Goal: Task Accomplishment & Management: Use online tool/utility

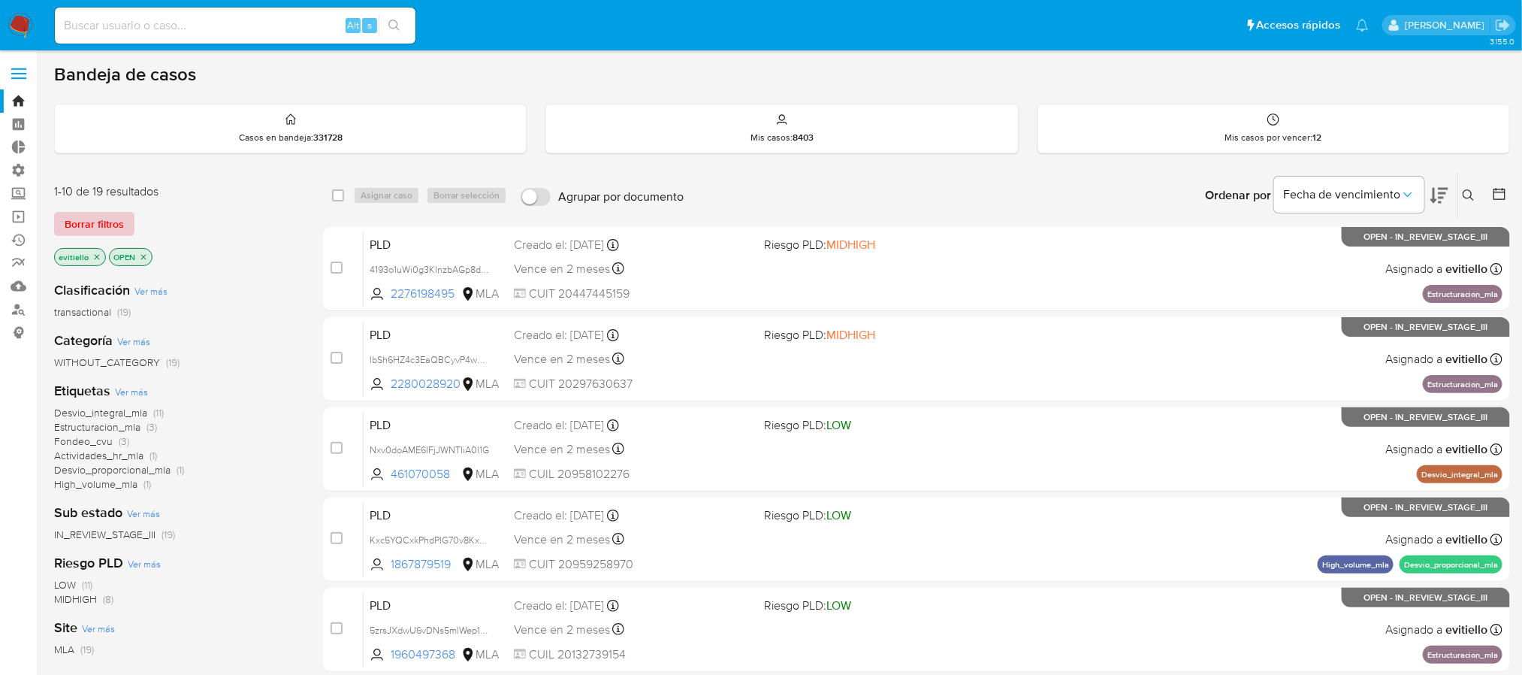
click at [108, 213] on span "Borrar filtros" at bounding box center [94, 223] width 59 height 21
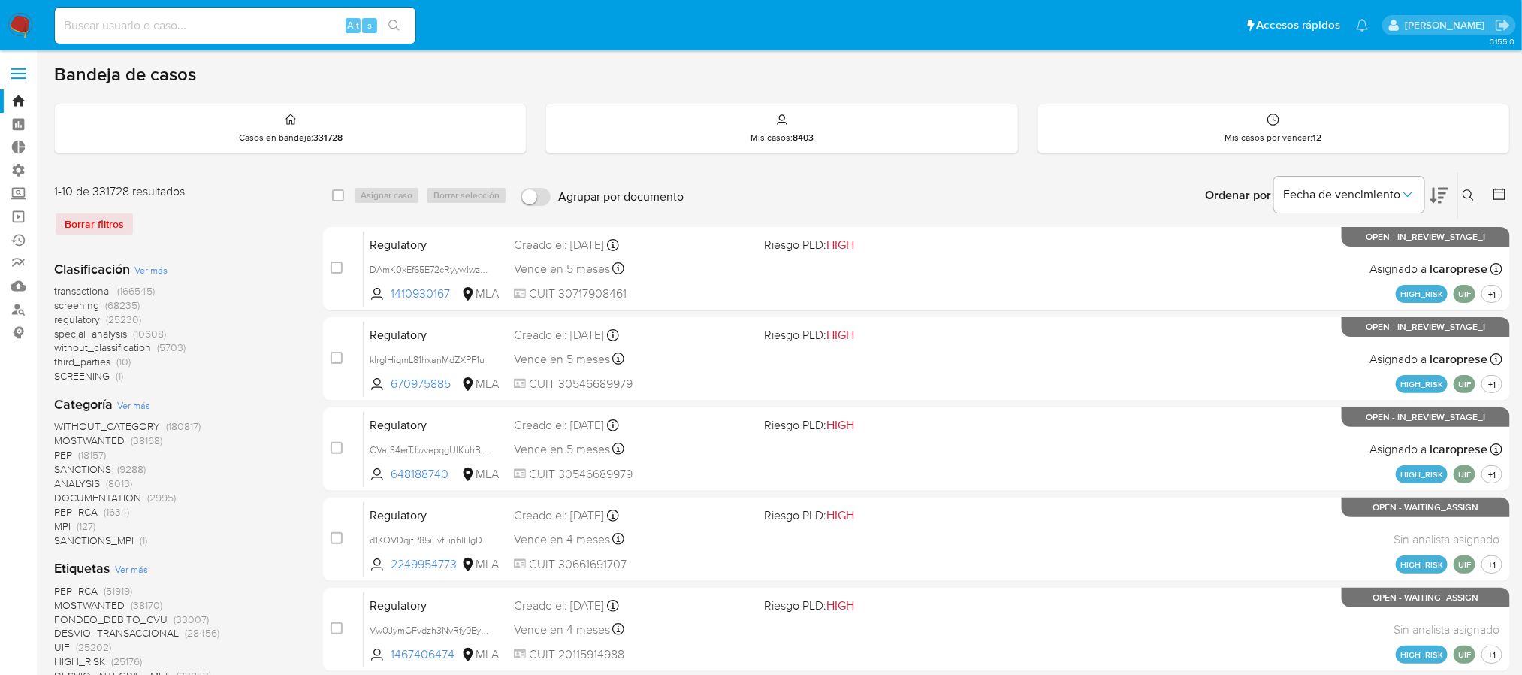
click at [1465, 195] on icon at bounding box center [1468, 195] width 12 height 12
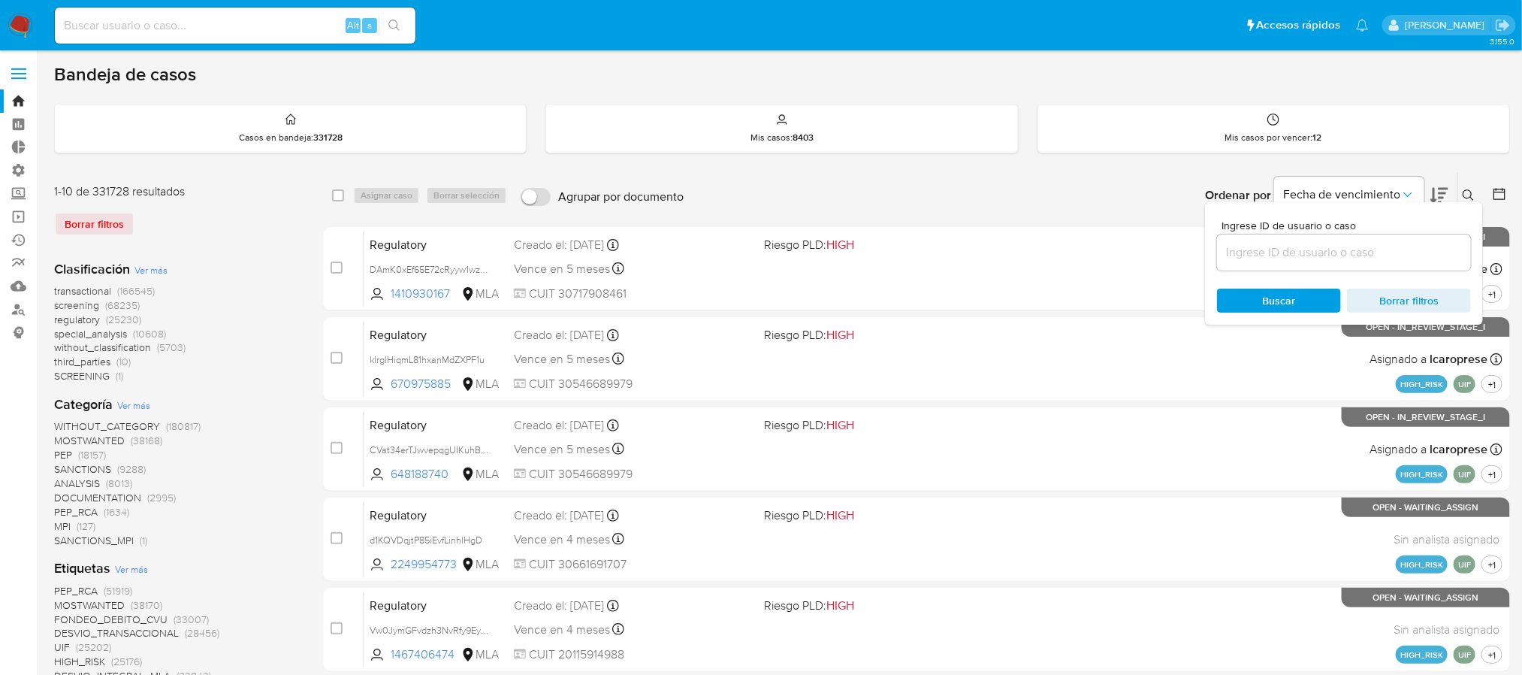
click at [1404, 255] on input at bounding box center [1344, 253] width 254 height 20
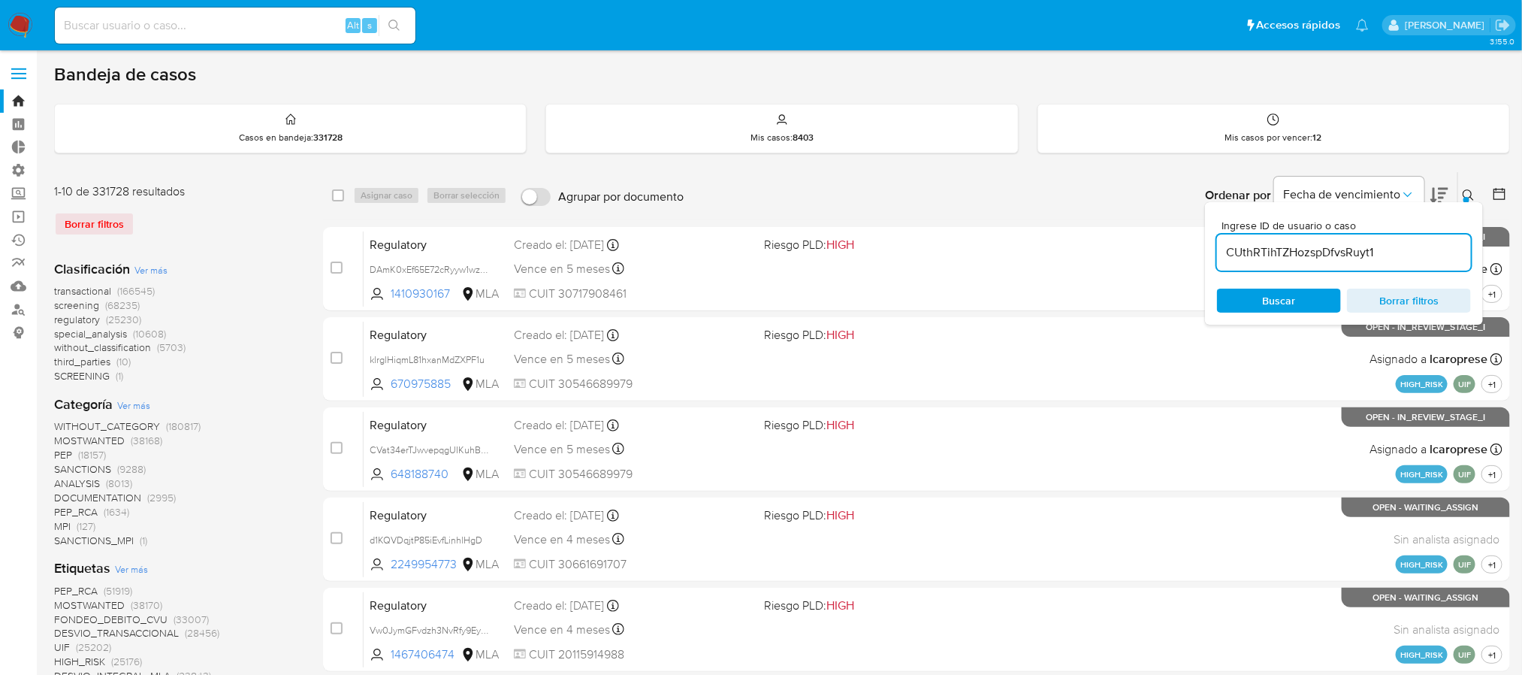
type input "CUthRTihTZHozspDfvsRuyt1"
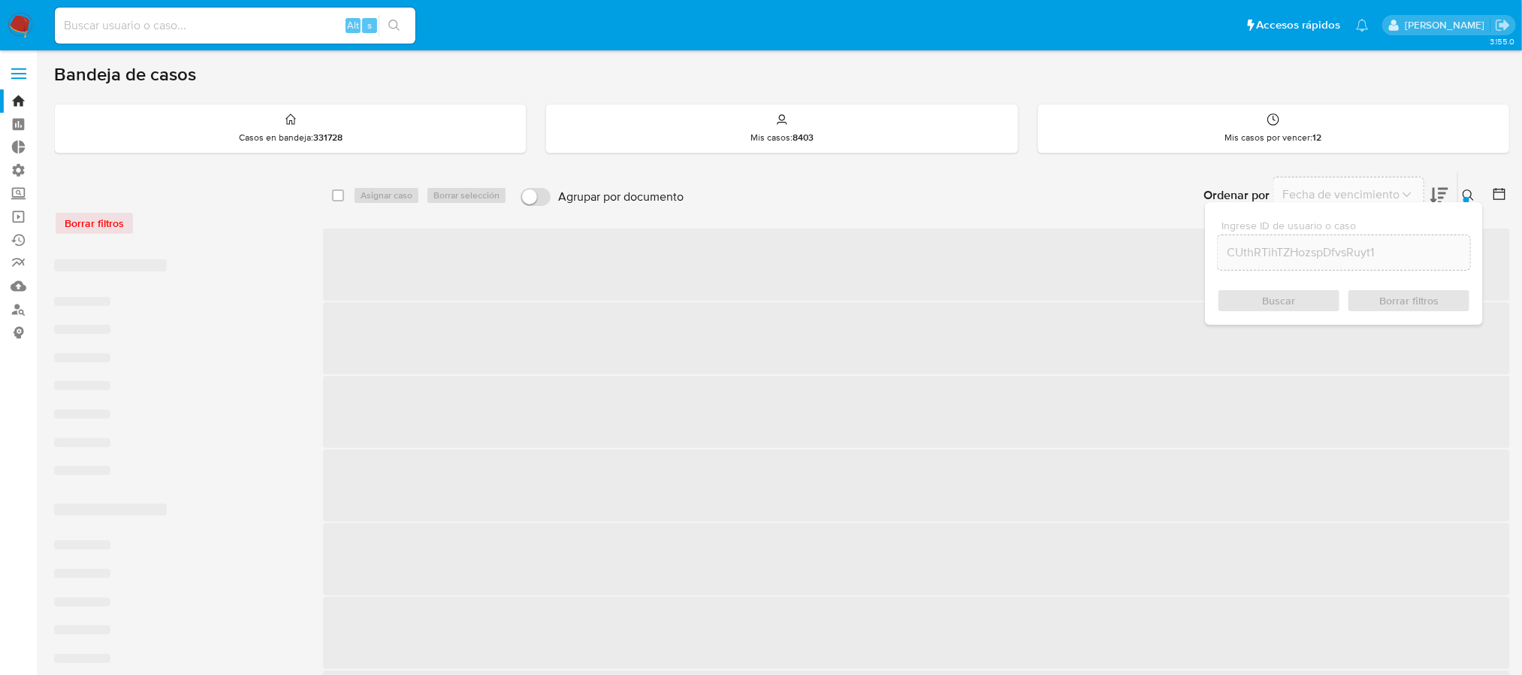
click at [1463, 195] on icon at bounding box center [1467, 194] width 11 height 11
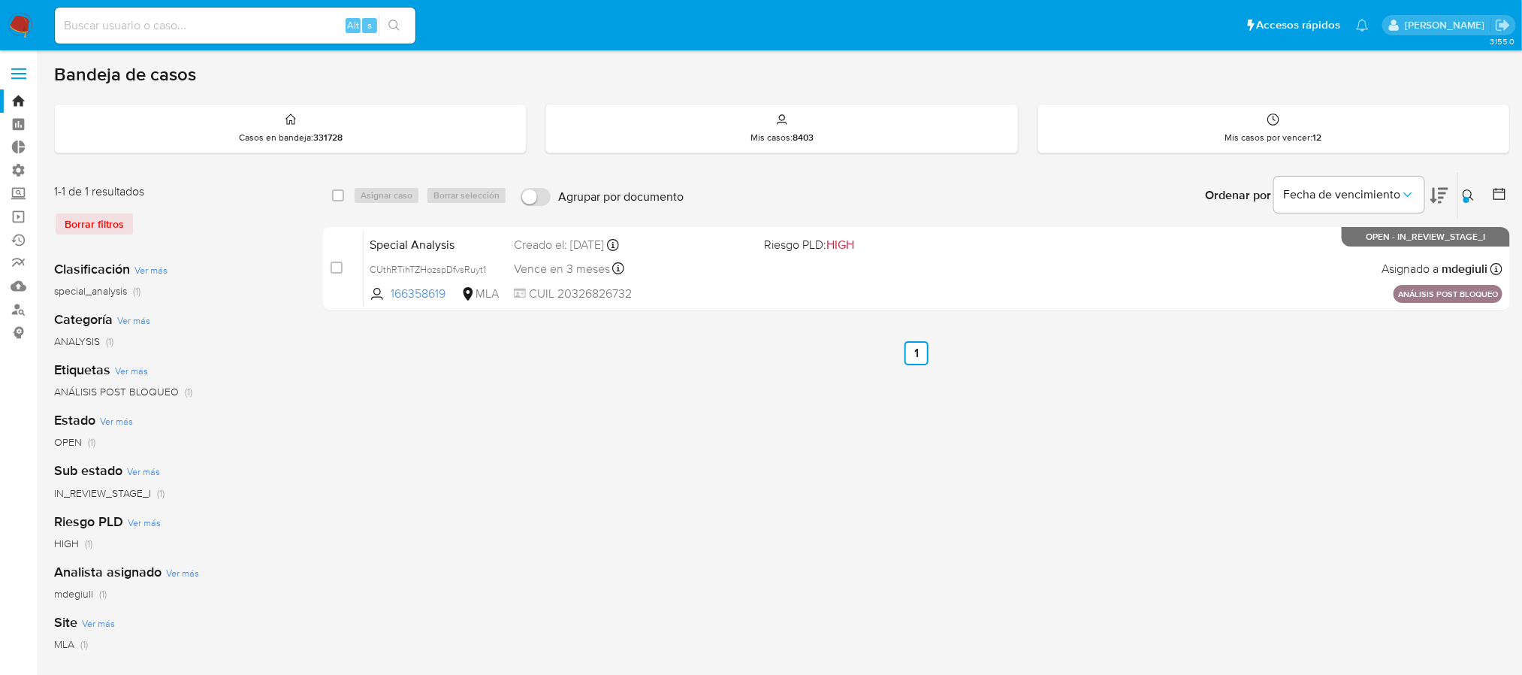
click at [330, 199] on div "select-all-cases-checkbox Asignar caso Borrar selección Agrupar por documento O…" at bounding box center [916, 195] width 1187 height 47
click at [343, 199] on input "checkbox" at bounding box center [338, 195] width 12 height 12
checkbox input "true"
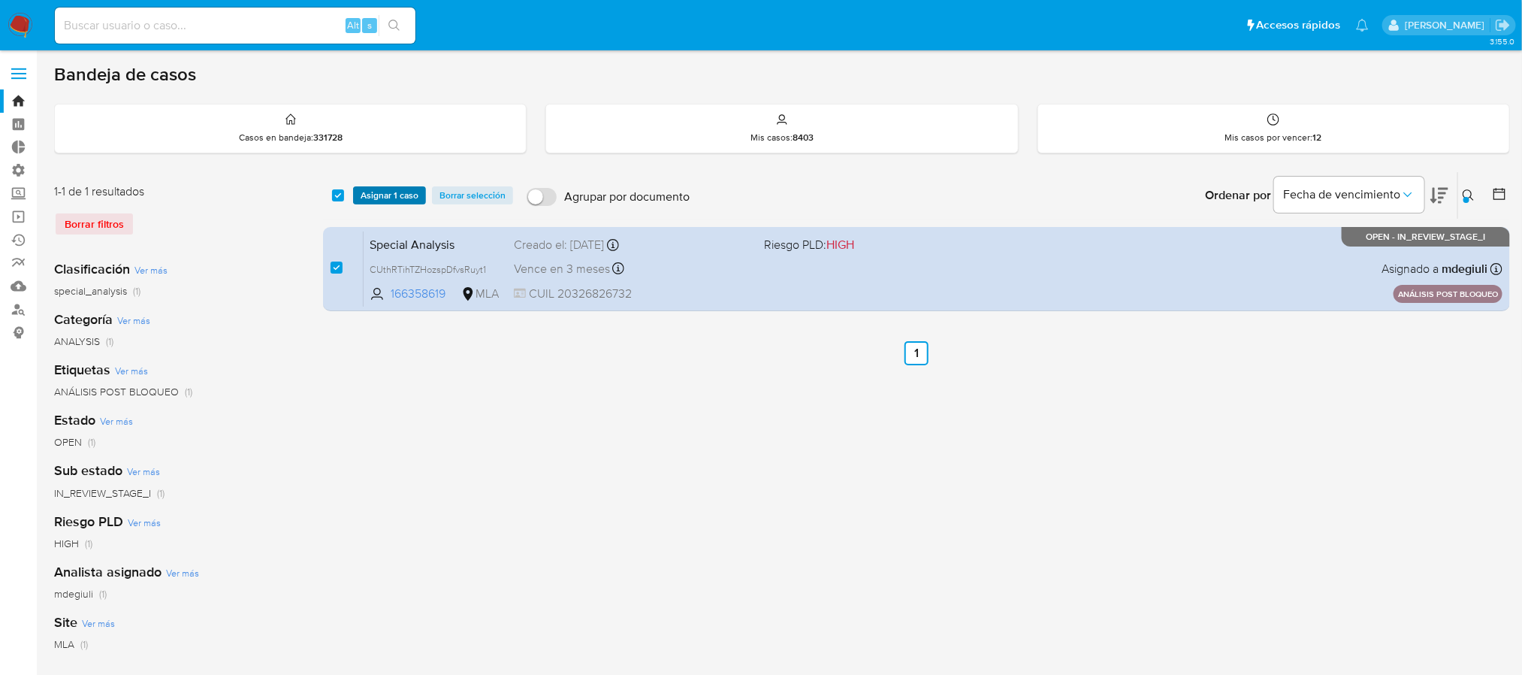
click at [370, 196] on span "Asignar 1 caso" at bounding box center [390, 195] width 58 height 15
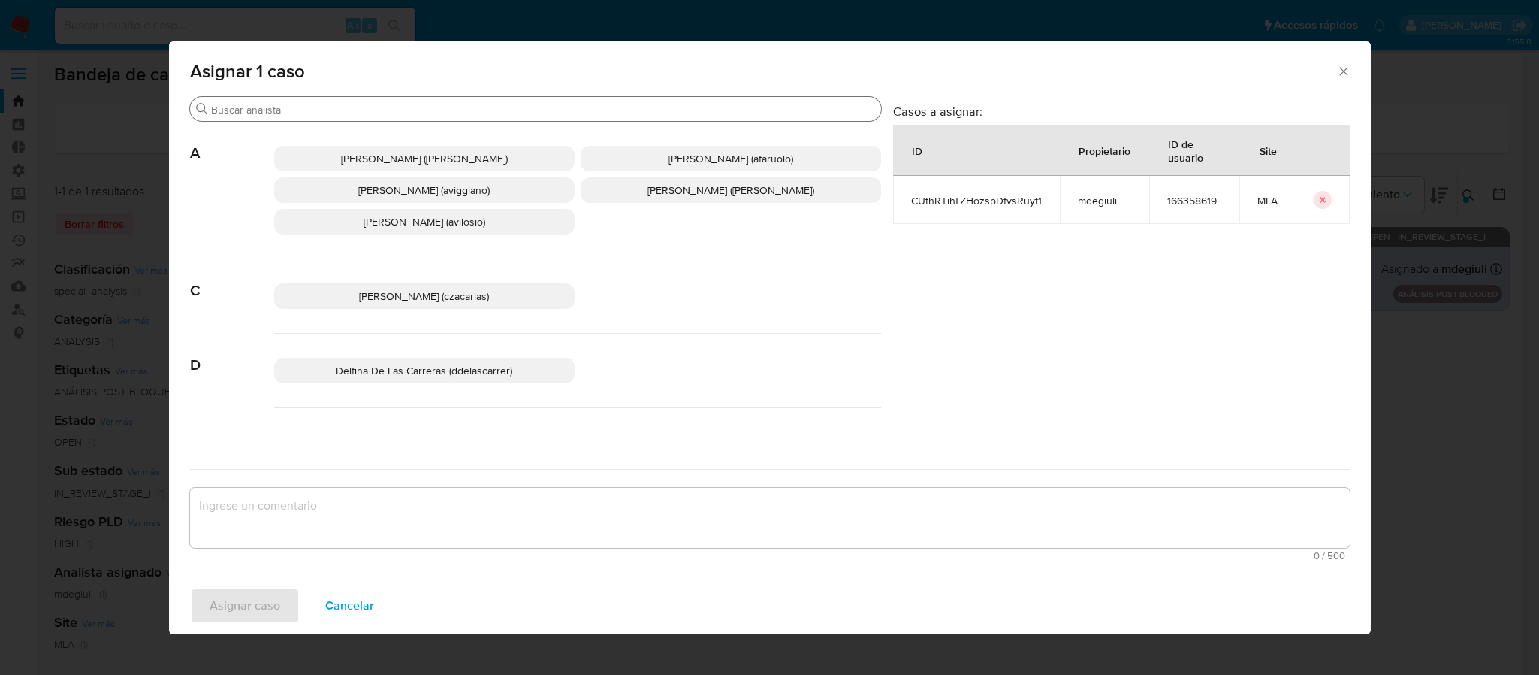
click at [324, 99] on div "Buscar" at bounding box center [535, 109] width 691 height 24
click at [324, 106] on input "Buscar" at bounding box center [543, 110] width 664 height 14
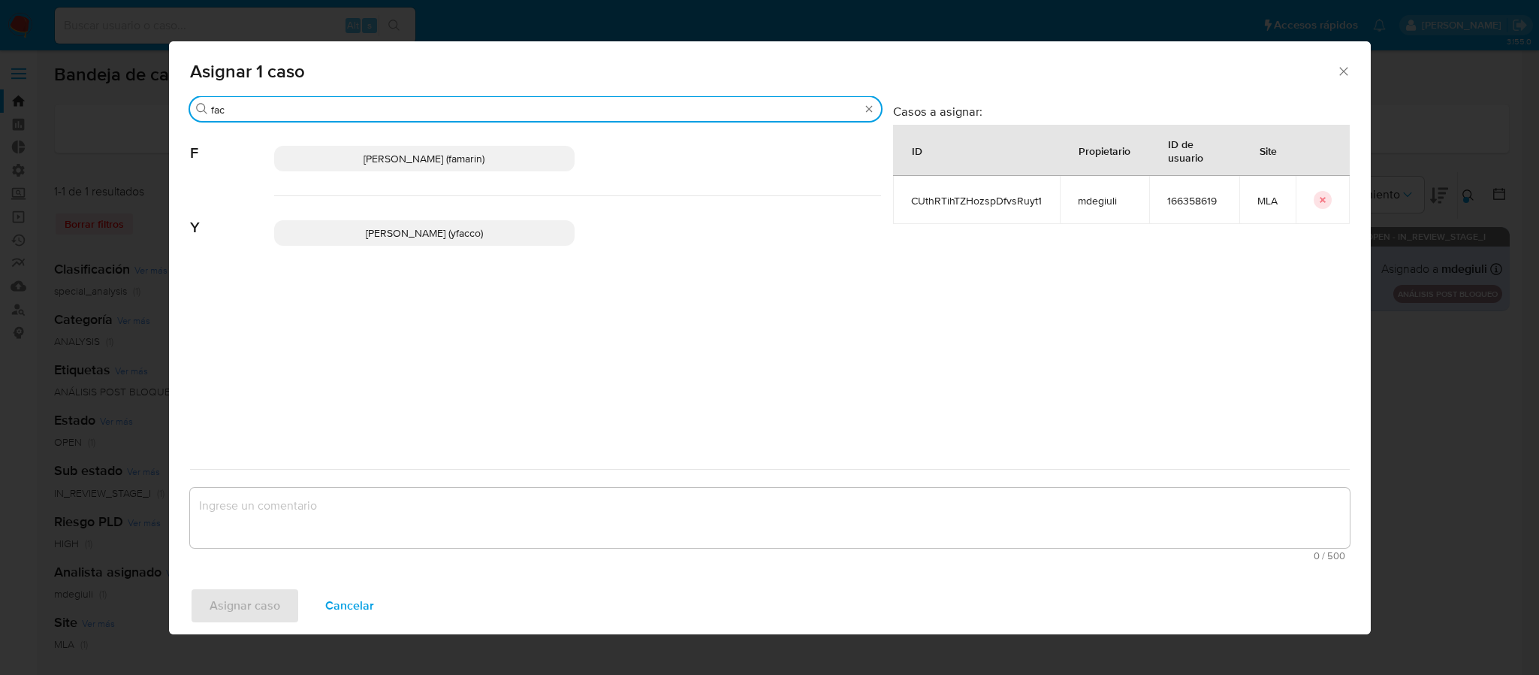
type input "fac"
click at [409, 235] on span "Yesica Paola Facco (yfacco)" at bounding box center [424, 232] width 117 height 15
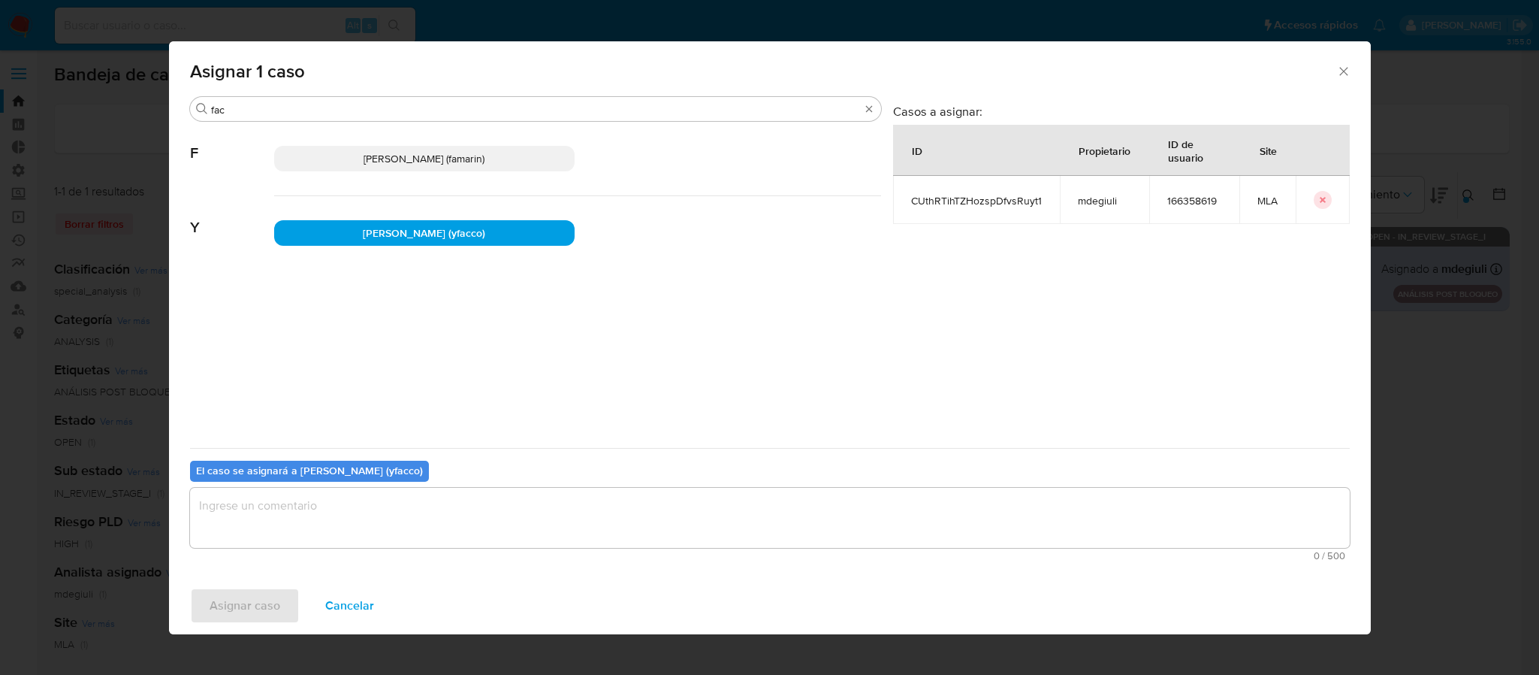
click at [293, 517] on textarea "assign-modal" at bounding box center [770, 517] width 1160 height 60
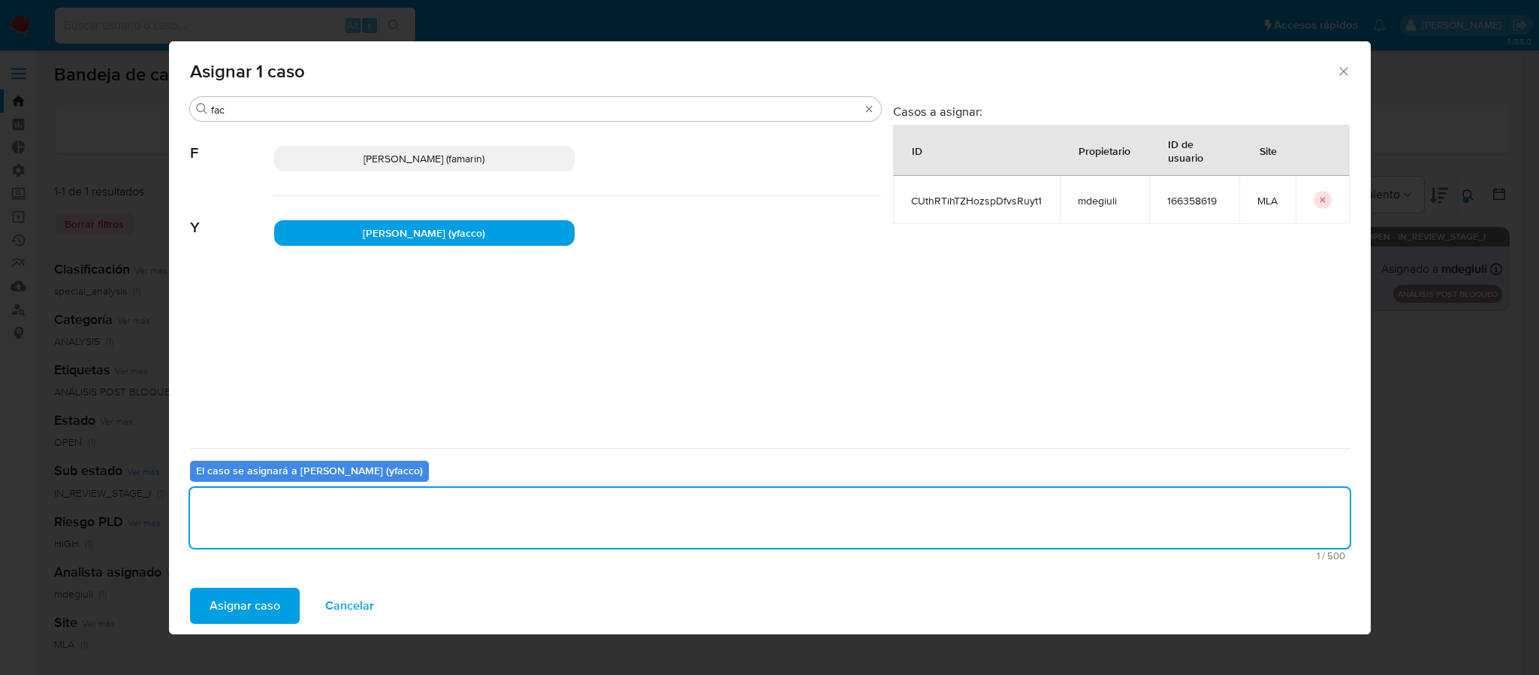
click at [267, 599] on span "Asignar caso" at bounding box center [245, 605] width 71 height 33
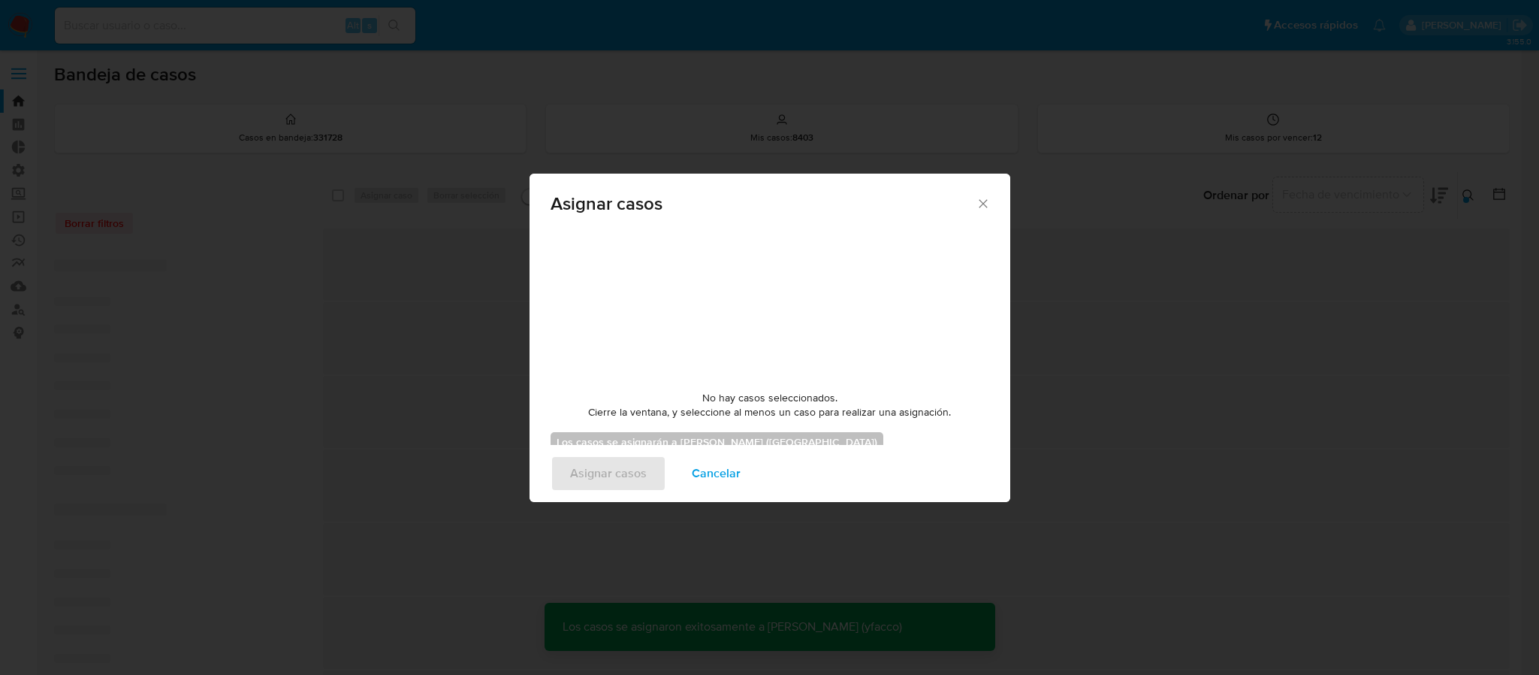
checkbox input "false"
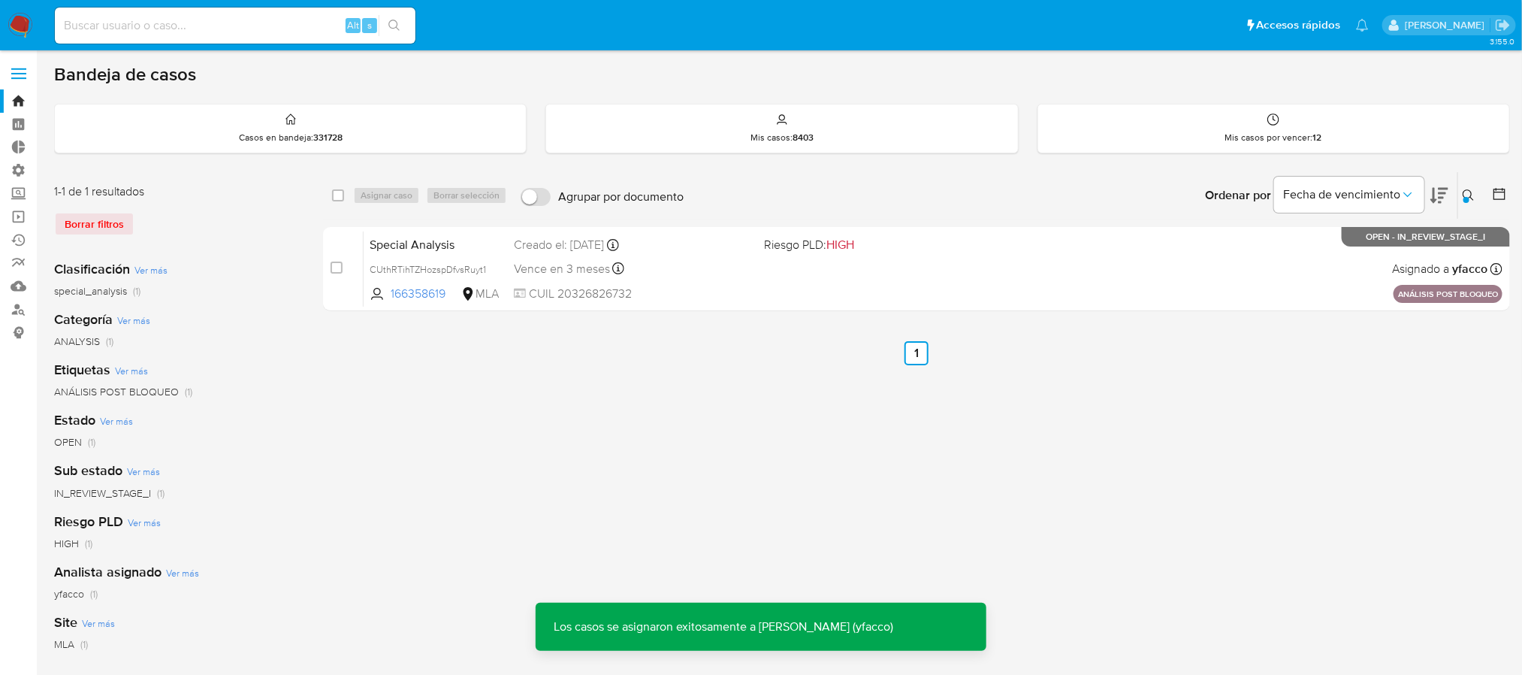
click at [1466, 192] on icon at bounding box center [1468, 195] width 12 height 12
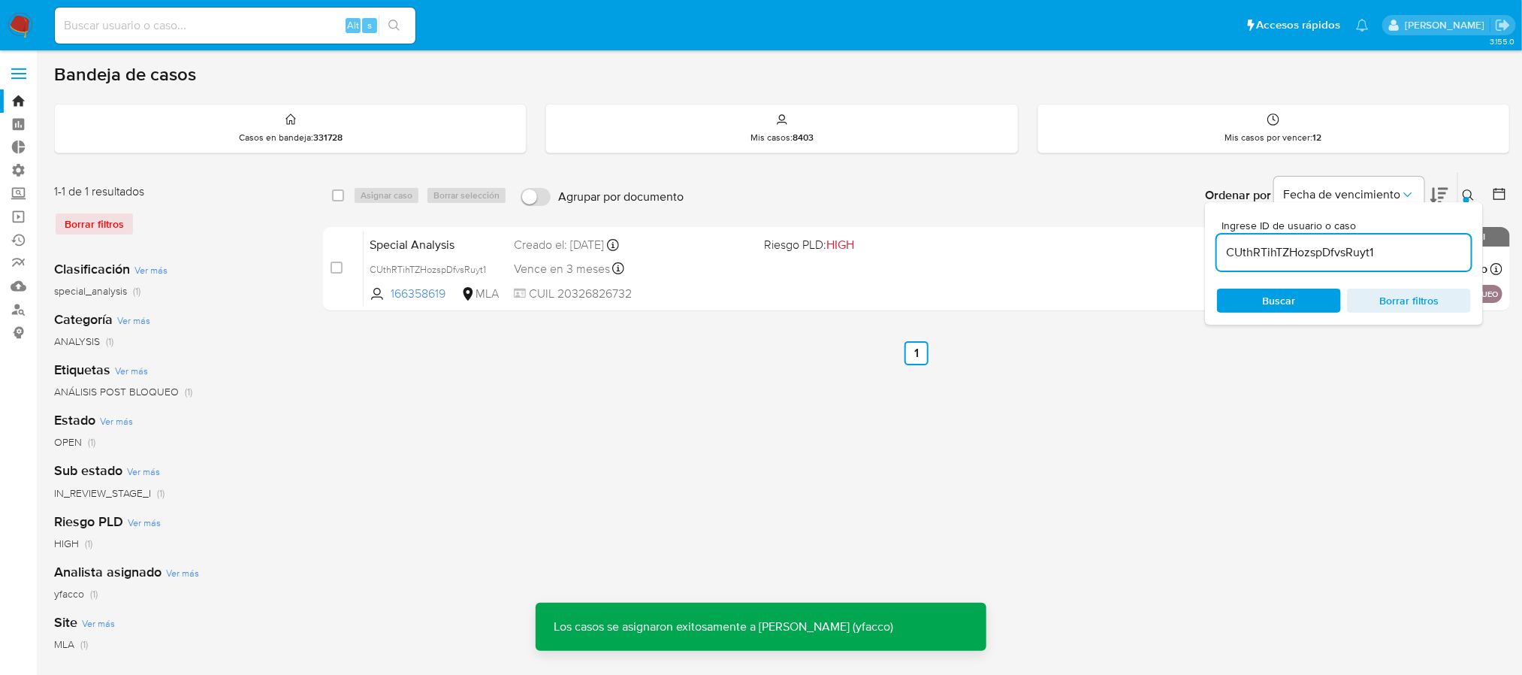
click at [1382, 252] on input "CUthRTihTZHozspDfvsRuyt1" at bounding box center [1344, 253] width 254 height 20
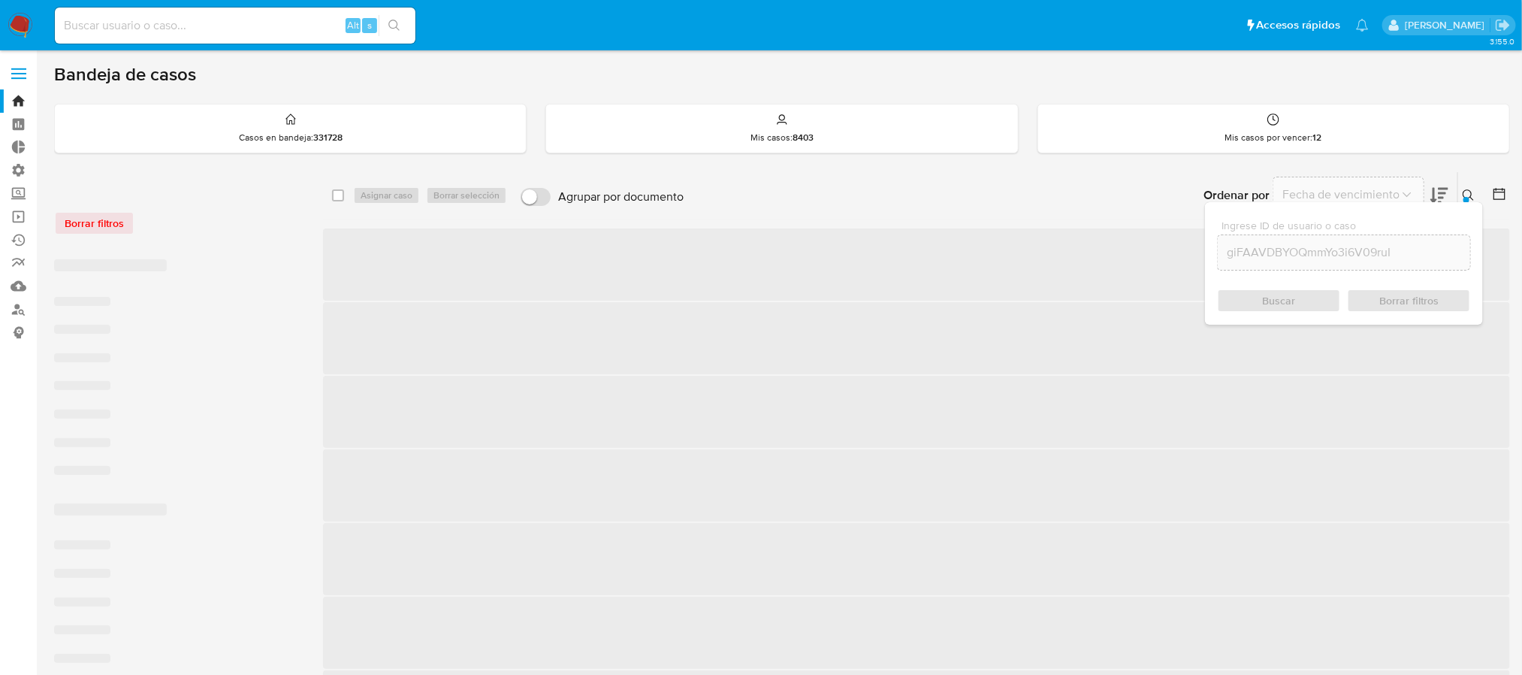
click at [1462, 195] on icon at bounding box center [1468, 195] width 12 height 12
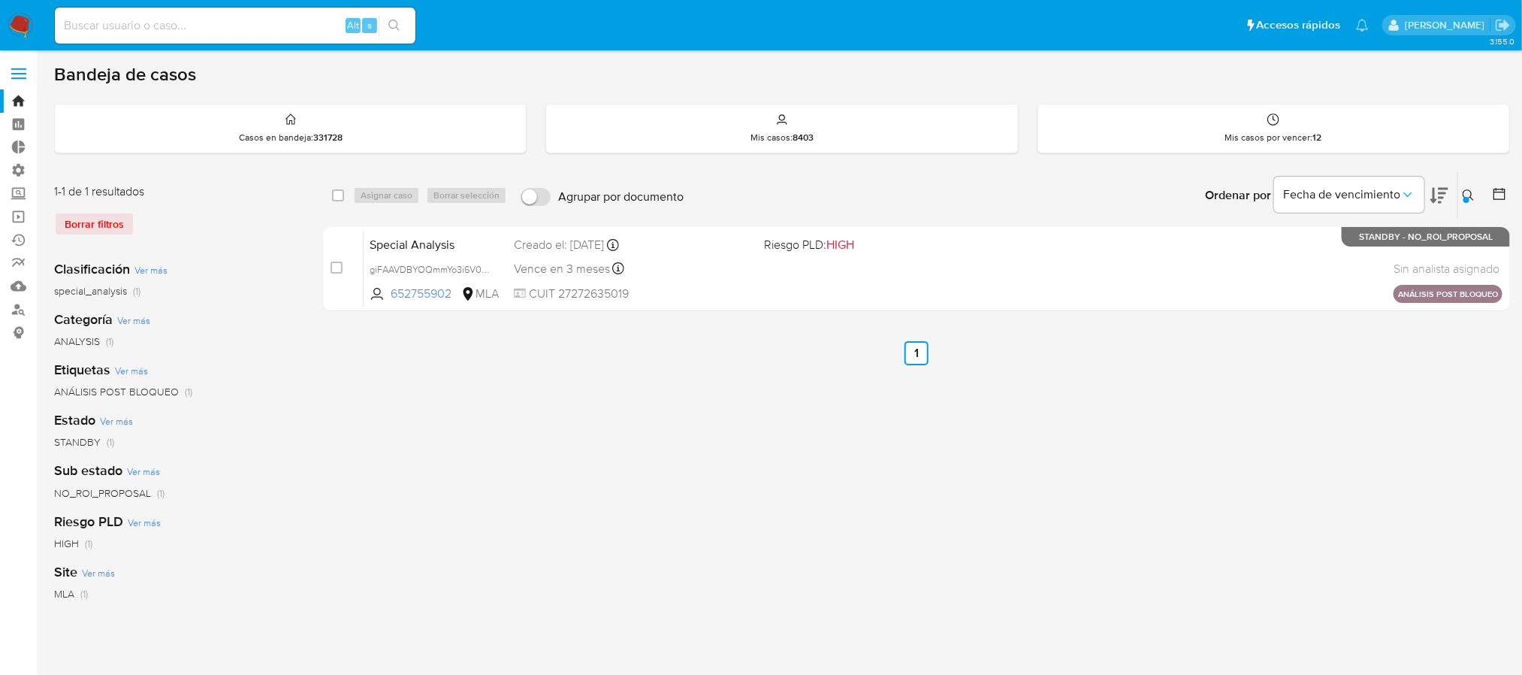
click at [1462, 199] on icon at bounding box center [1468, 195] width 12 height 12
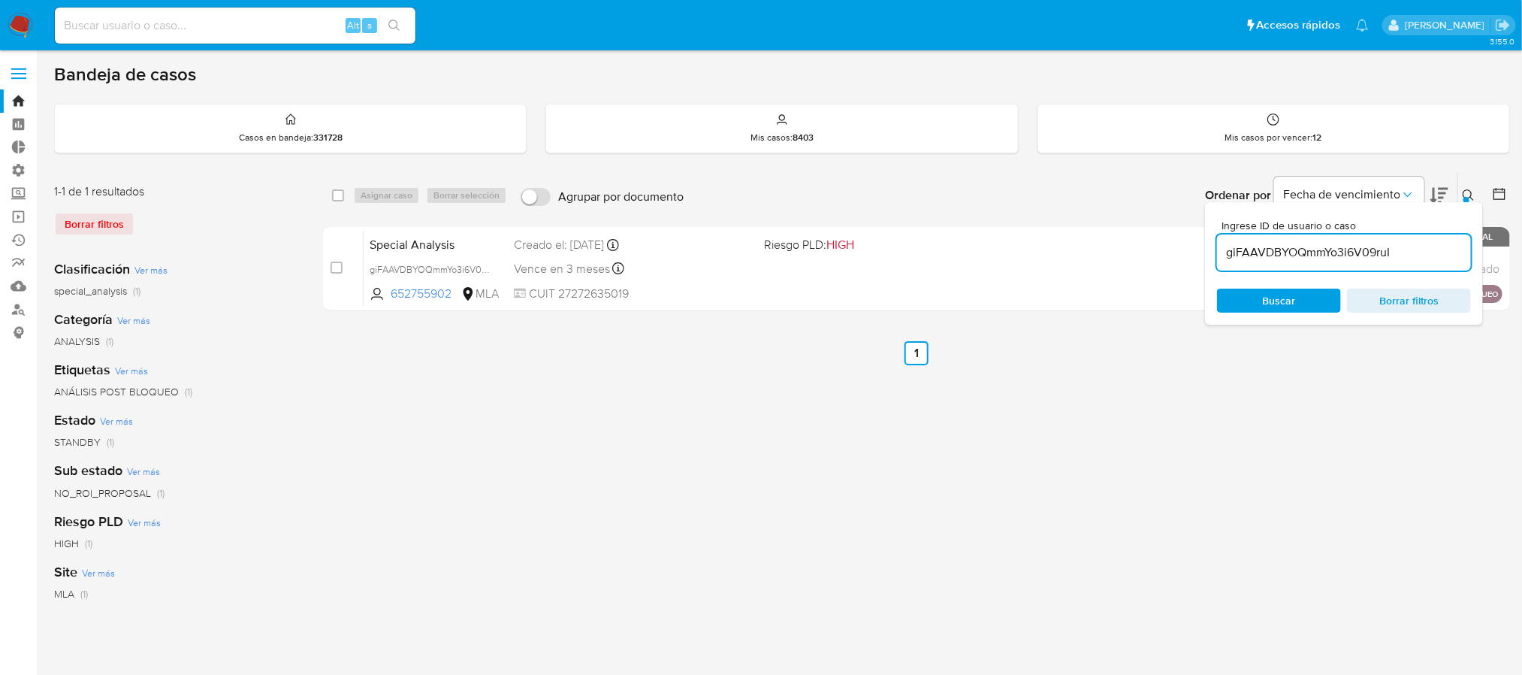
click at [1400, 241] on div "giFAAVDBYOQmmYo3i6V09ruI" at bounding box center [1344, 252] width 254 height 36
click at [1395, 249] on input "giFAAVDBYOQmmYo3i6V09ruI" at bounding box center [1344, 253] width 254 height 20
paste input "3OEtq8Ck0Fyf87ZOY32ZYAnl"
click at [1310, 295] on span "Buscar" at bounding box center [1278, 300] width 103 height 21
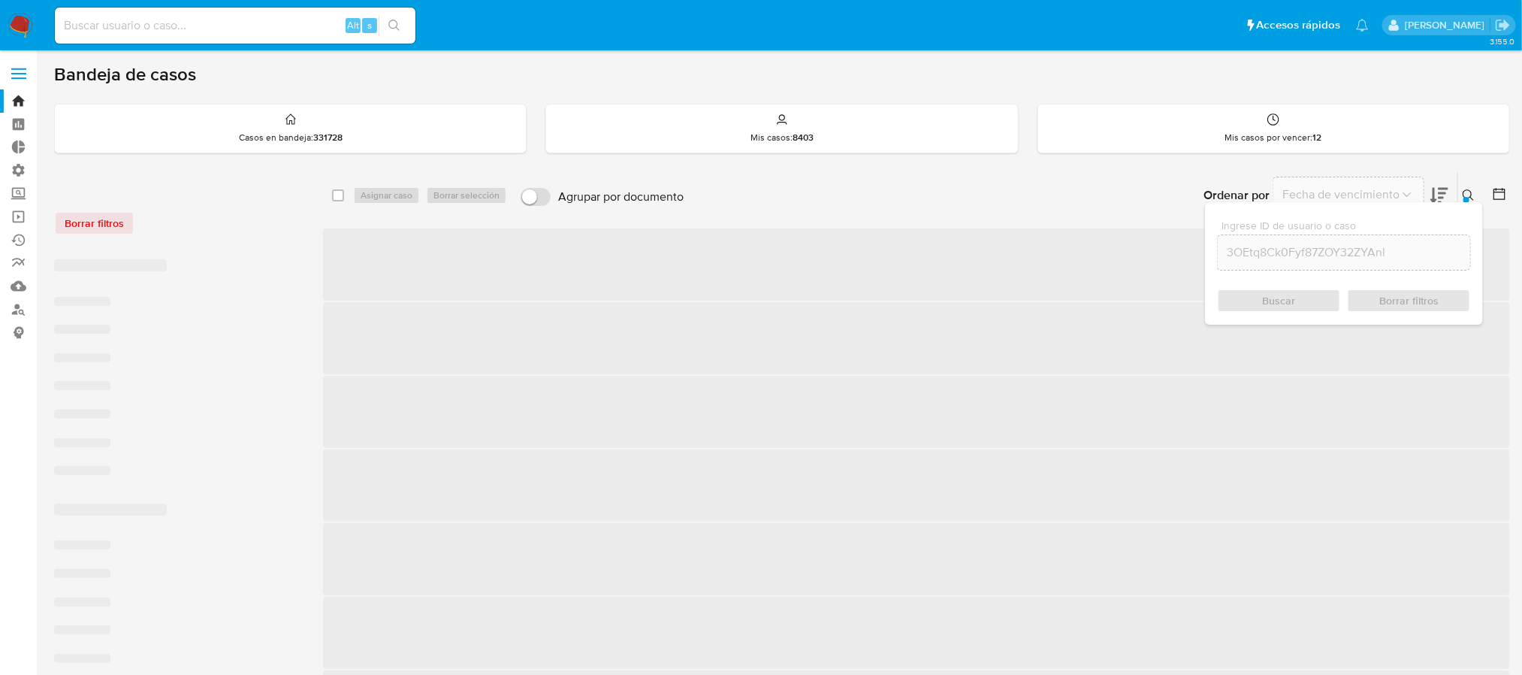
click at [1465, 195] on icon at bounding box center [1468, 195] width 12 height 12
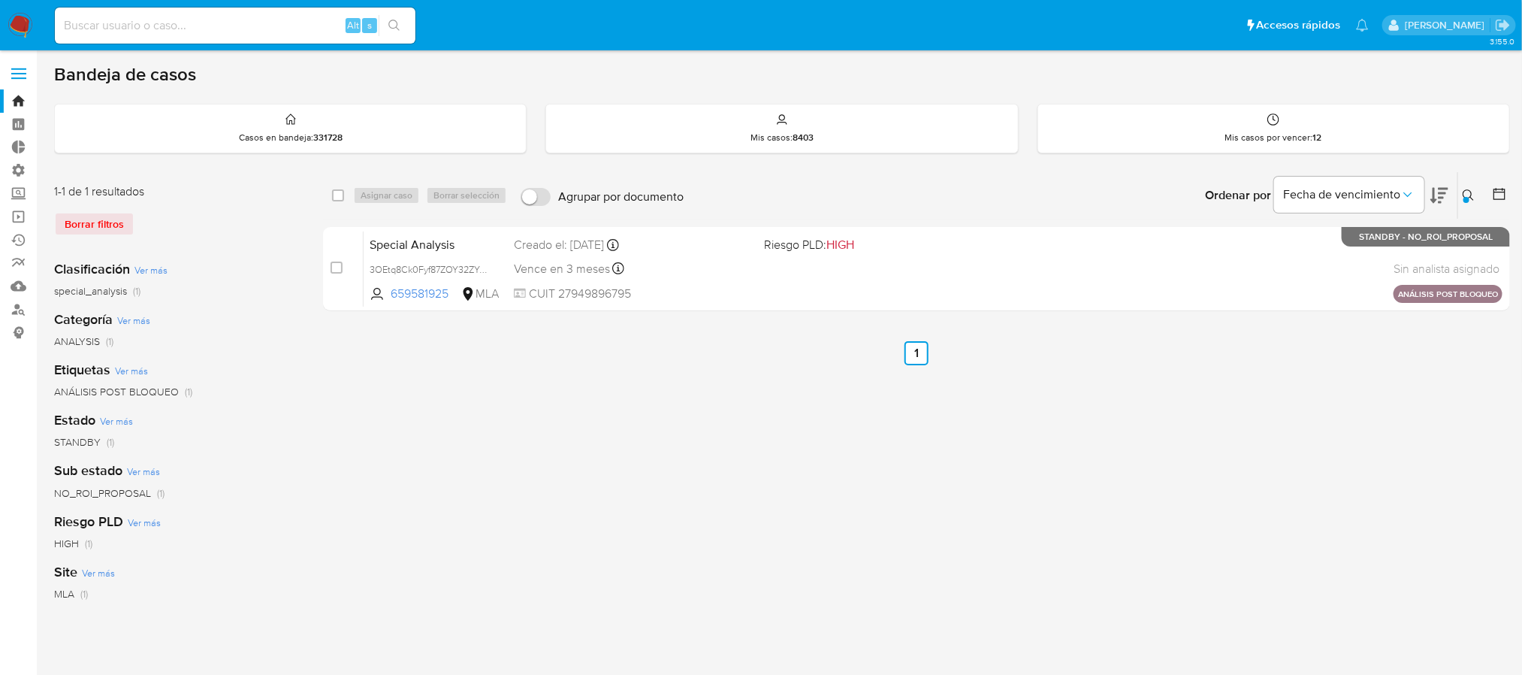
click at [1456, 194] on div "Ordenar por Fecha de vencimiento" at bounding box center [1325, 195] width 264 height 47
click at [1465, 201] on div at bounding box center [1466, 200] width 6 height 6
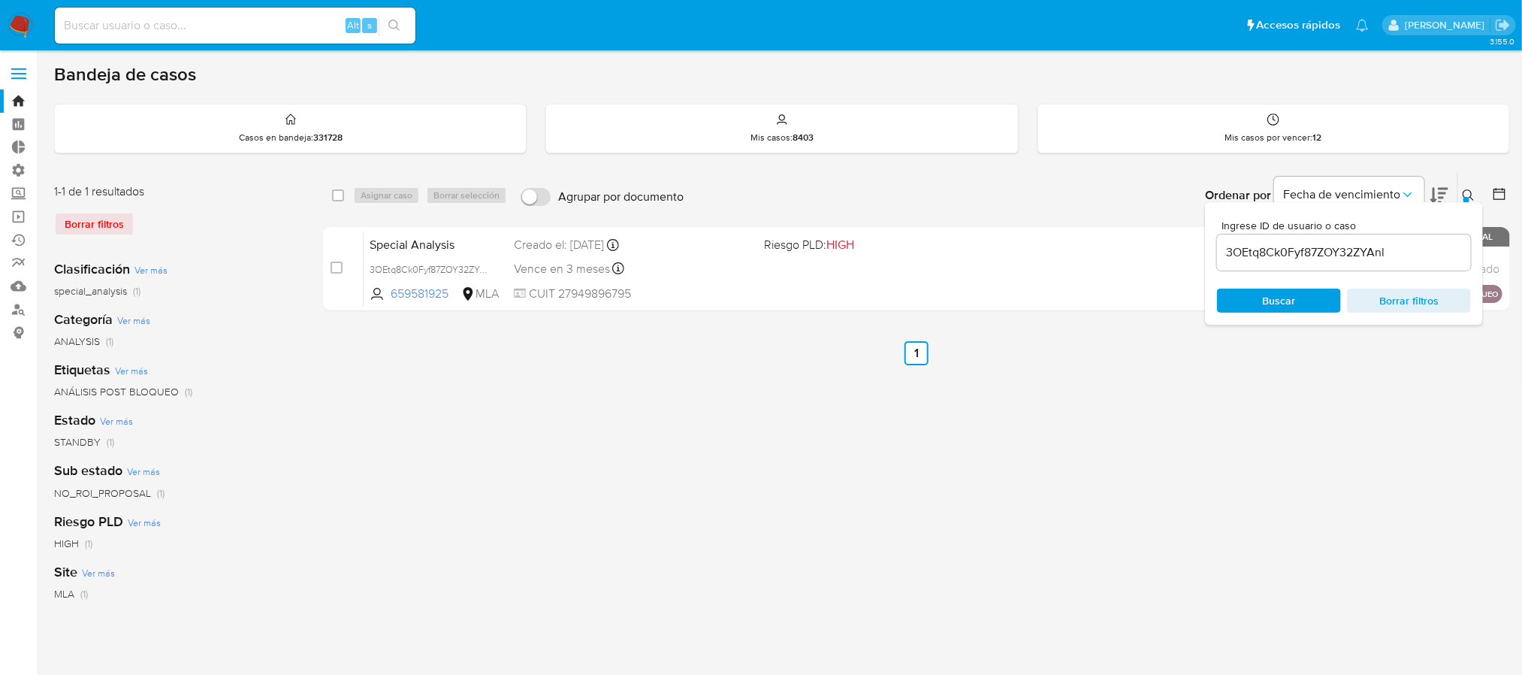
click at [1429, 244] on input "3OEtq8Ck0Fyf87ZOY32ZYAnl" at bounding box center [1344, 253] width 254 height 20
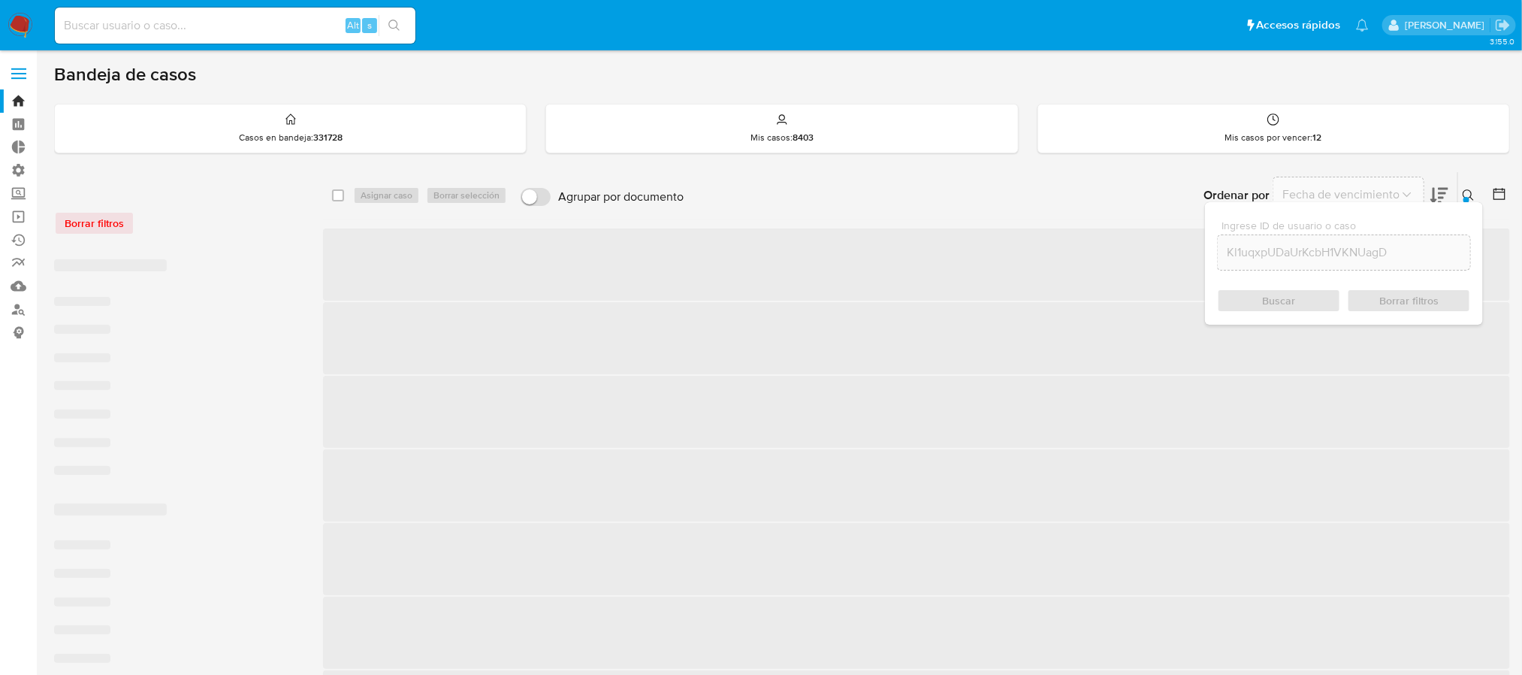
click at [1463, 194] on icon at bounding box center [1467, 194] width 11 height 11
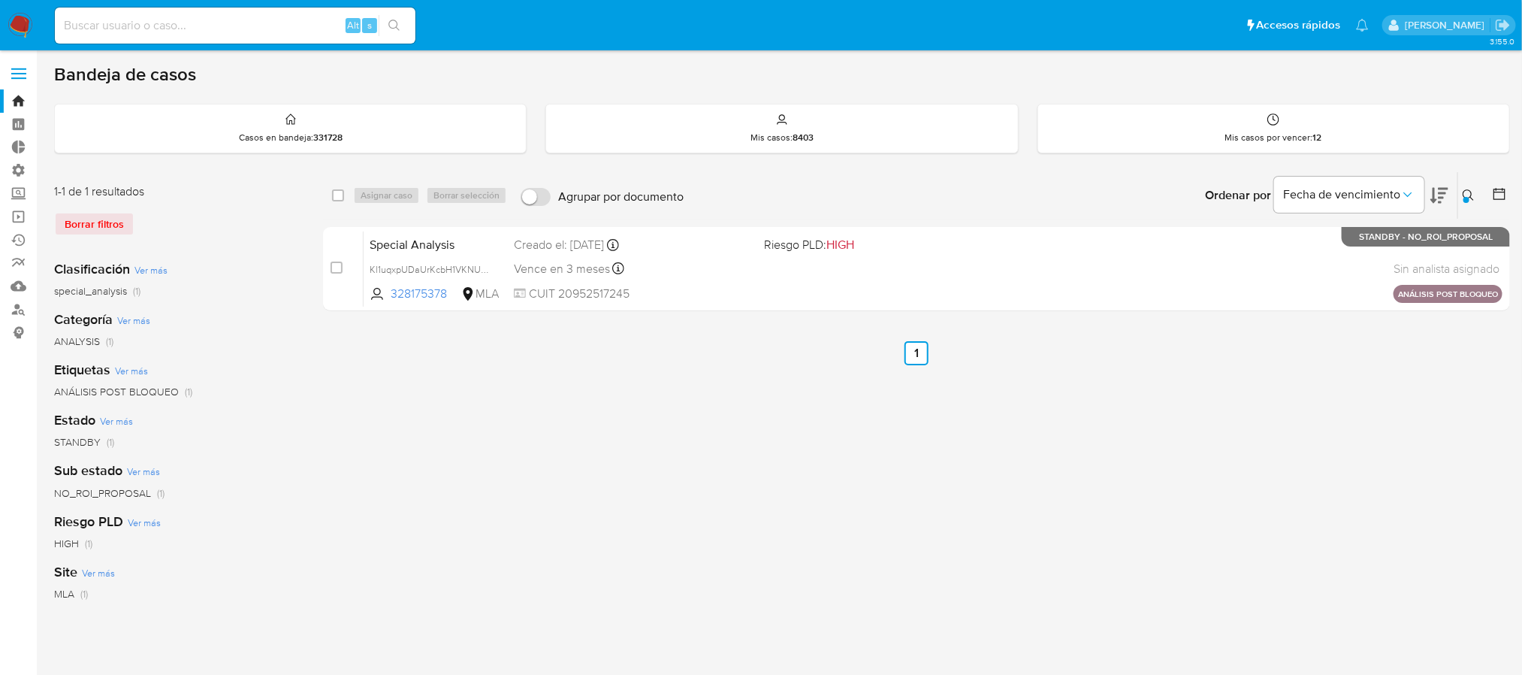
click at [1467, 189] on icon at bounding box center [1468, 195] width 12 height 12
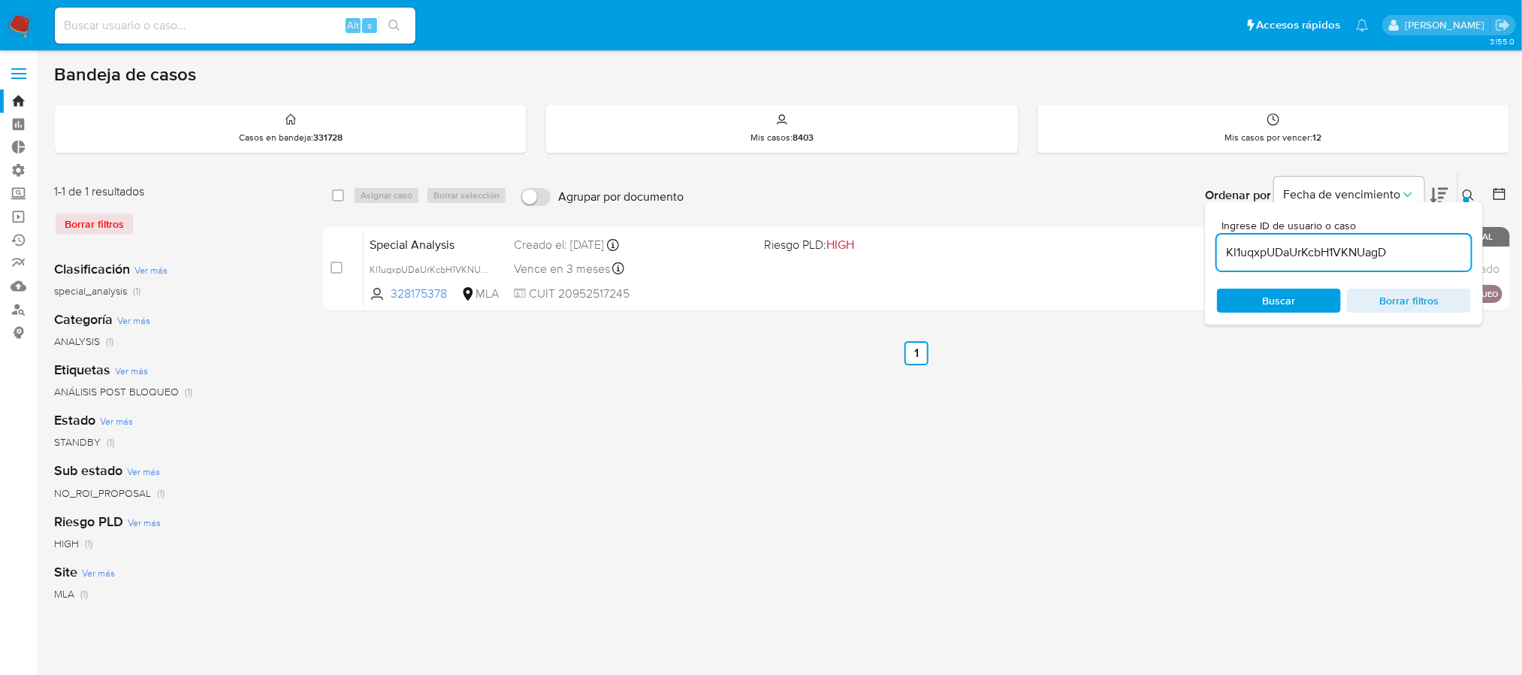
click at [1399, 252] on input "Kl1uqxpUDaUrKcbH1VKNUagD" at bounding box center [1344, 253] width 254 height 20
type input "A28rAwLr5MNTqmigepsBIjSh"
click at [1461, 199] on button at bounding box center [1470, 195] width 25 height 18
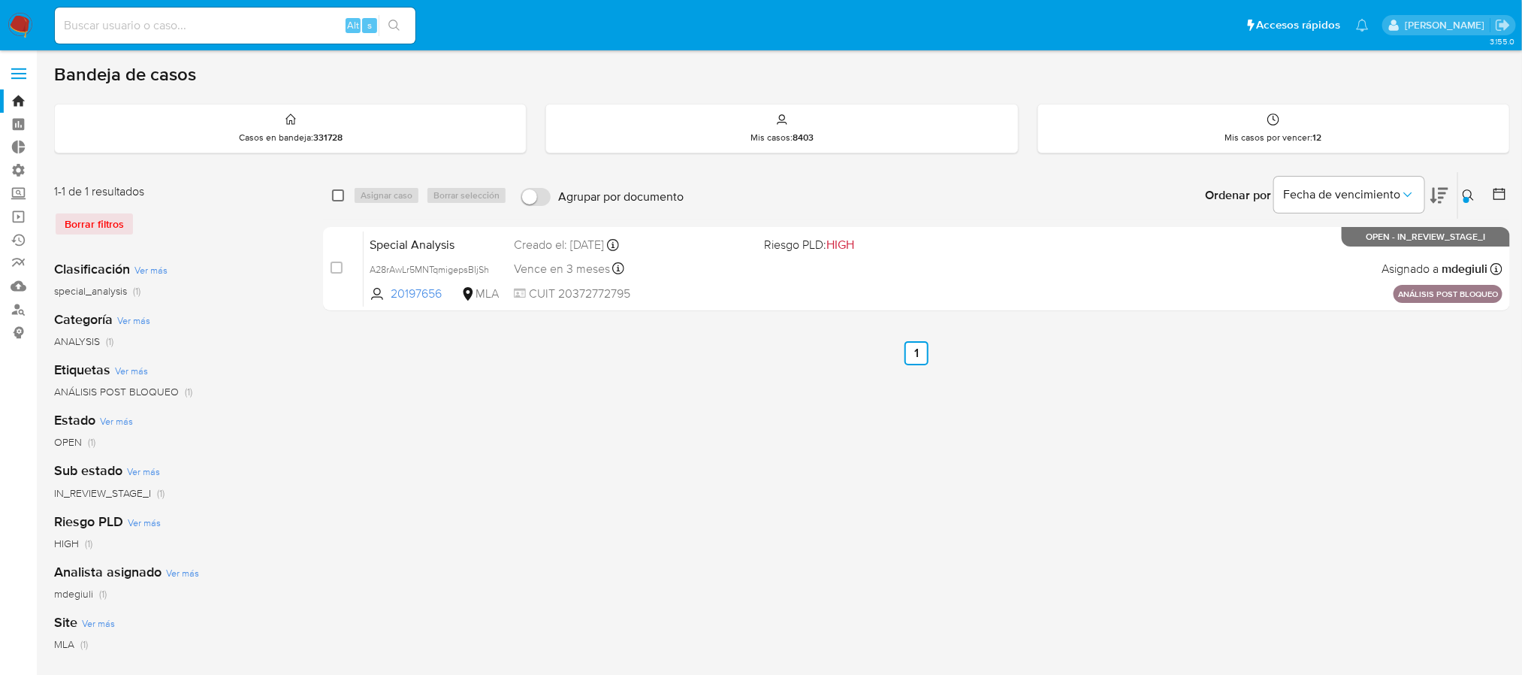
click at [339, 199] on input "checkbox" at bounding box center [338, 195] width 12 height 12
checkbox input "true"
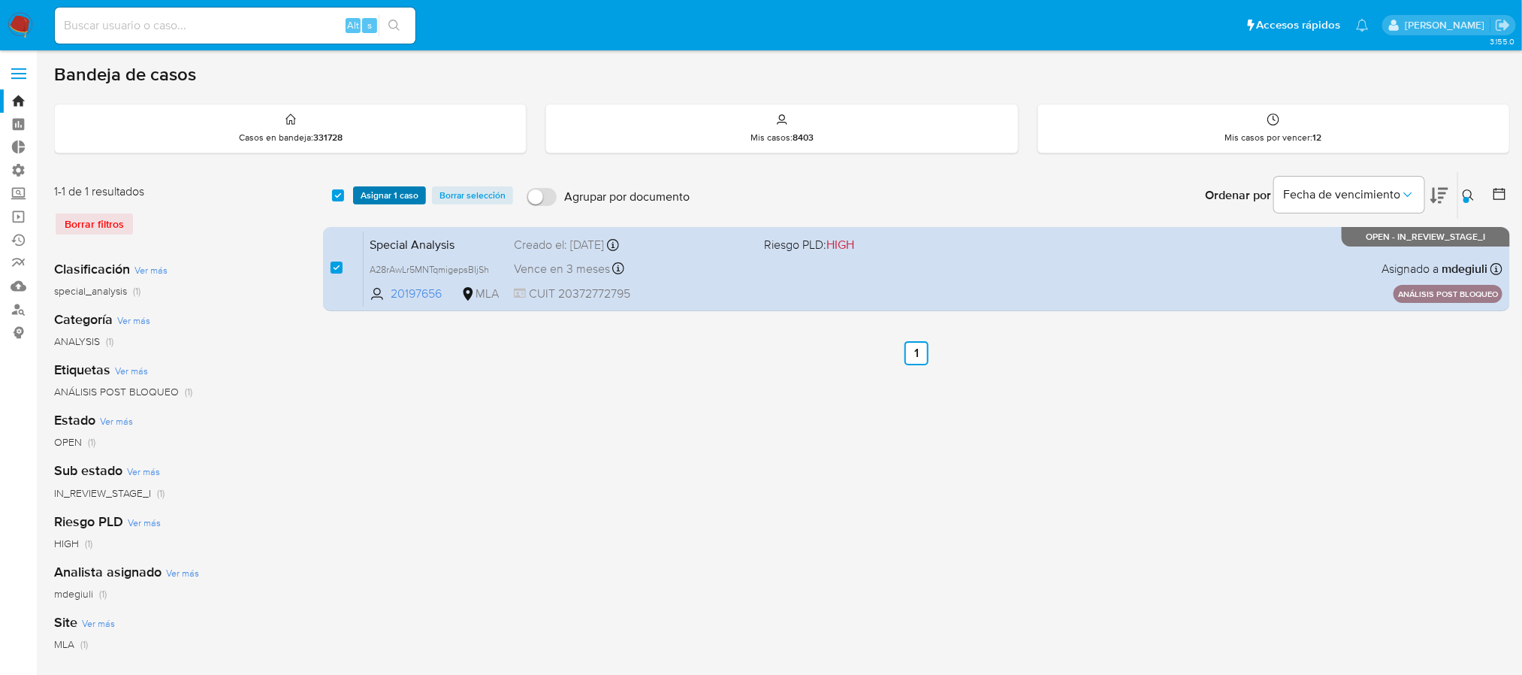
click at [397, 198] on span "Asignar 1 caso" at bounding box center [390, 195] width 58 height 15
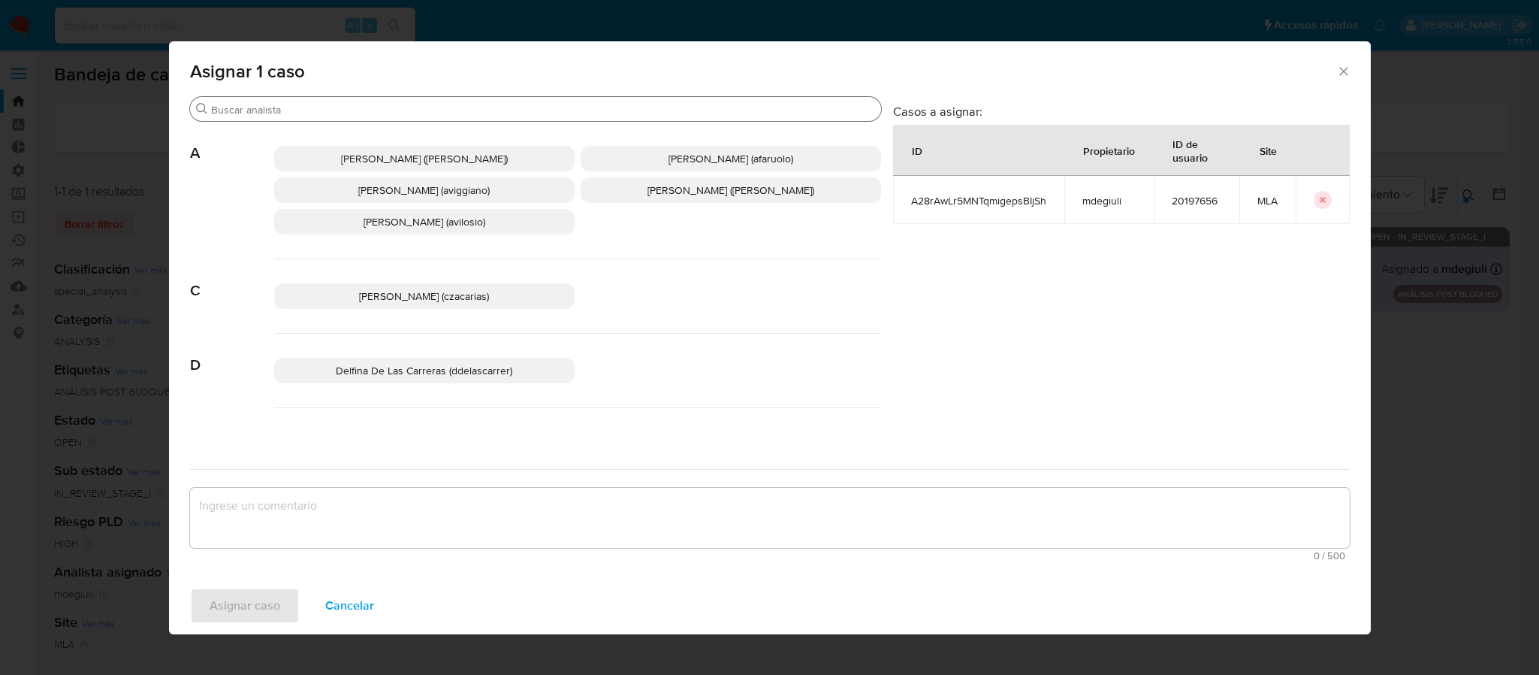
click at [376, 109] on input "Buscar" at bounding box center [543, 110] width 664 height 14
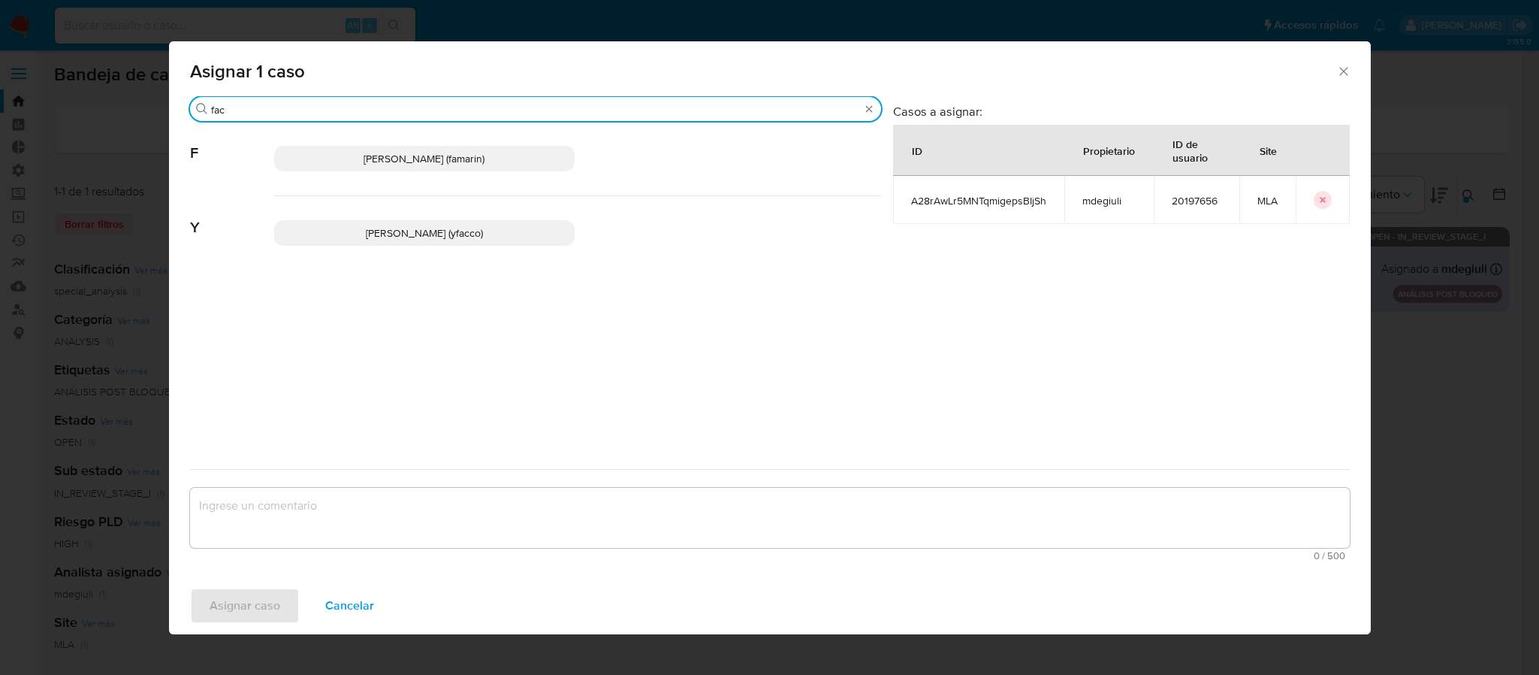
type input "fac"
click at [431, 142] on div "Facundo Marin (famarin)" at bounding box center [577, 159] width 607 height 74
click at [427, 219] on div "Yesica Paola Facco (yfacco)" at bounding box center [577, 233] width 607 height 74
click at [453, 223] on p "Yesica Paola Facco (yfacco)" at bounding box center [424, 233] width 300 height 26
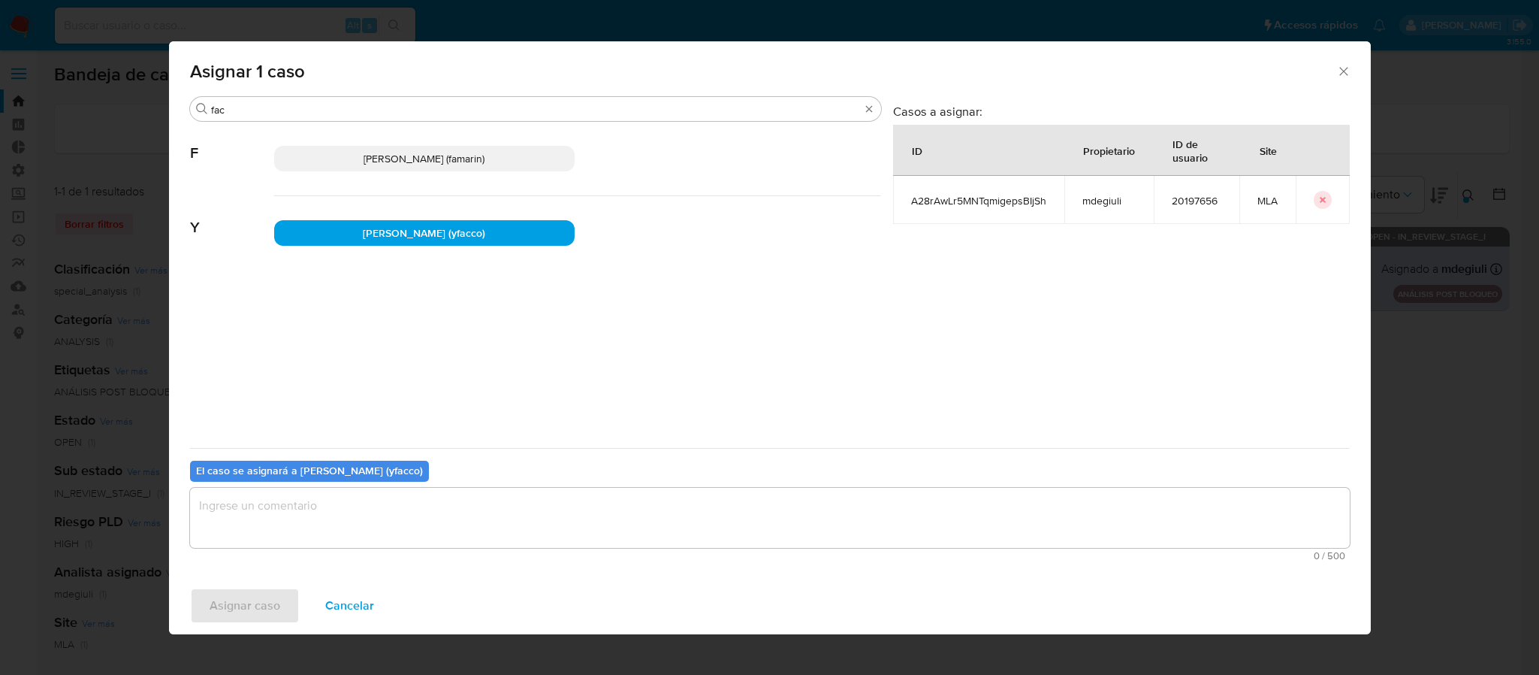
click at [334, 545] on textarea "assign-modal" at bounding box center [770, 517] width 1160 height 60
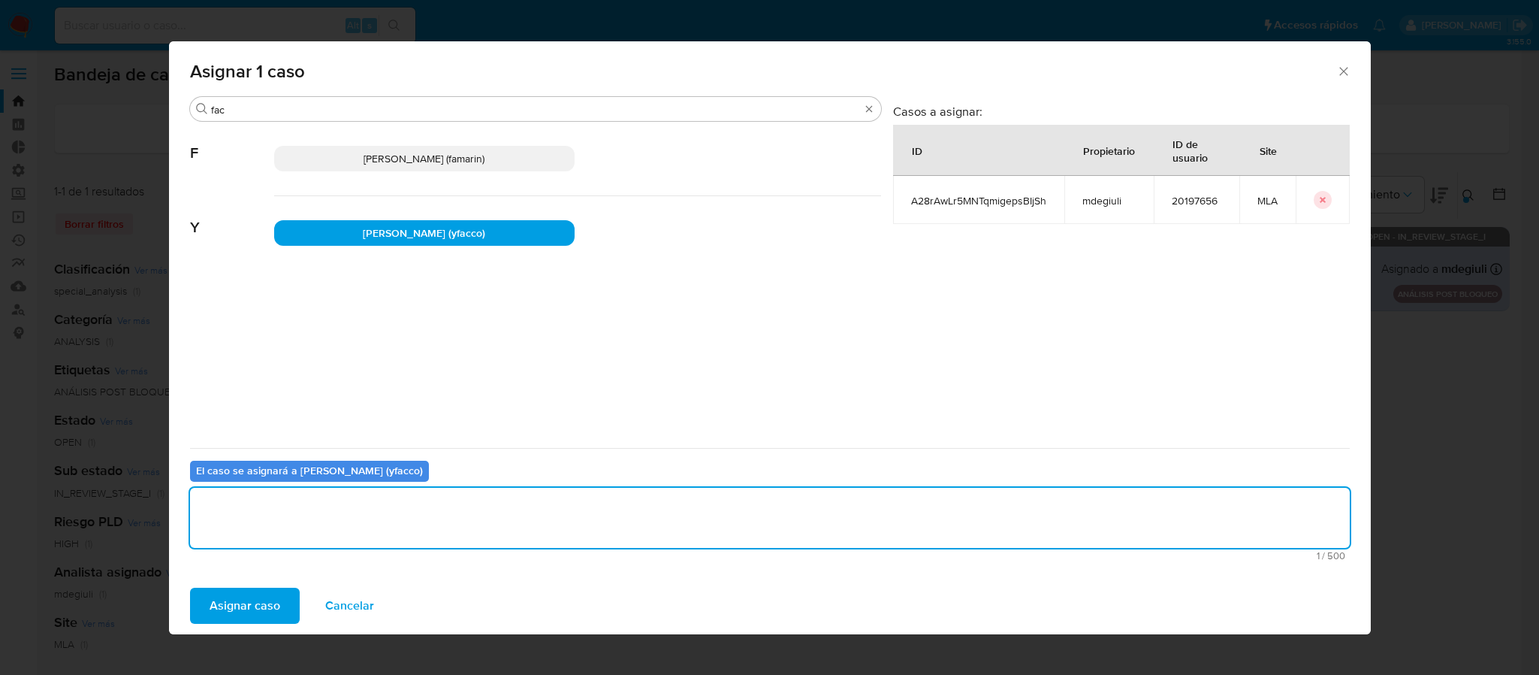
click at [268, 606] on span "Asignar caso" at bounding box center [245, 605] width 71 height 33
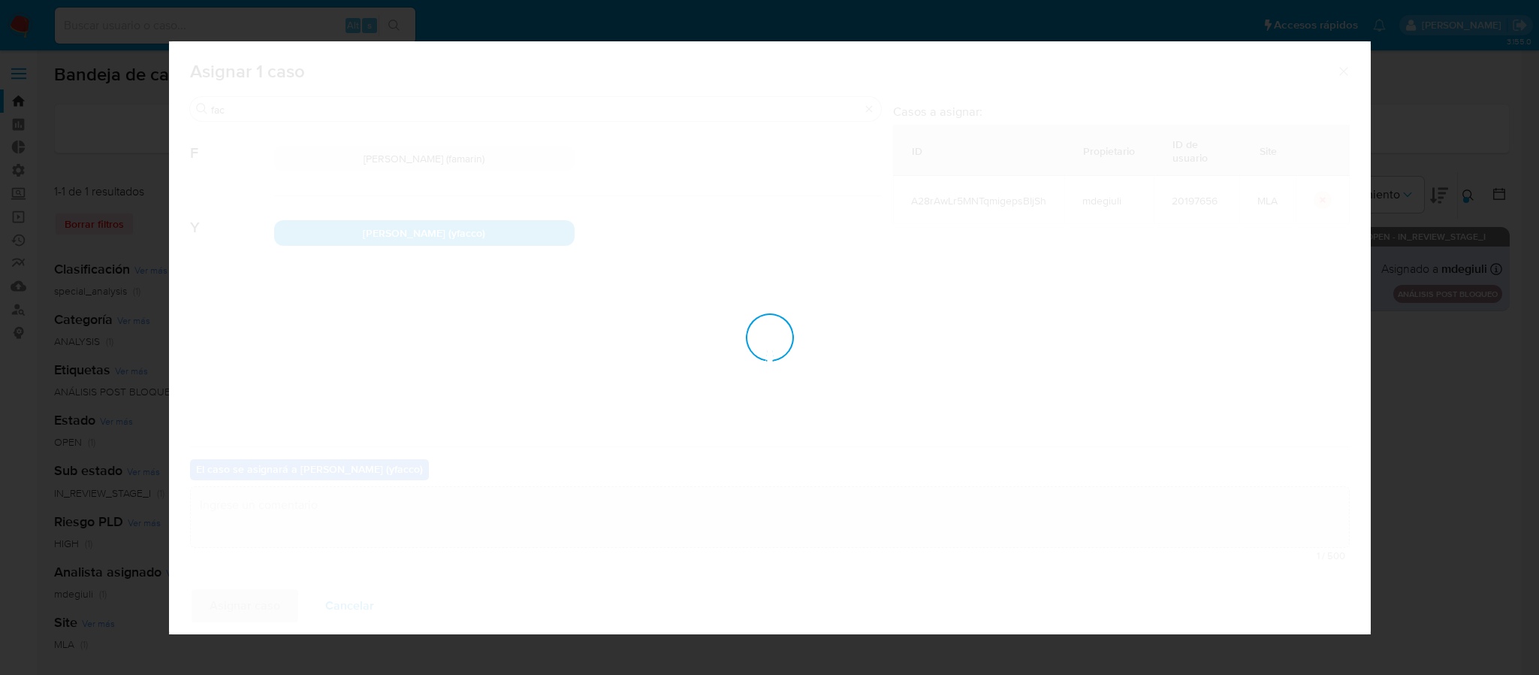
checkbox input "false"
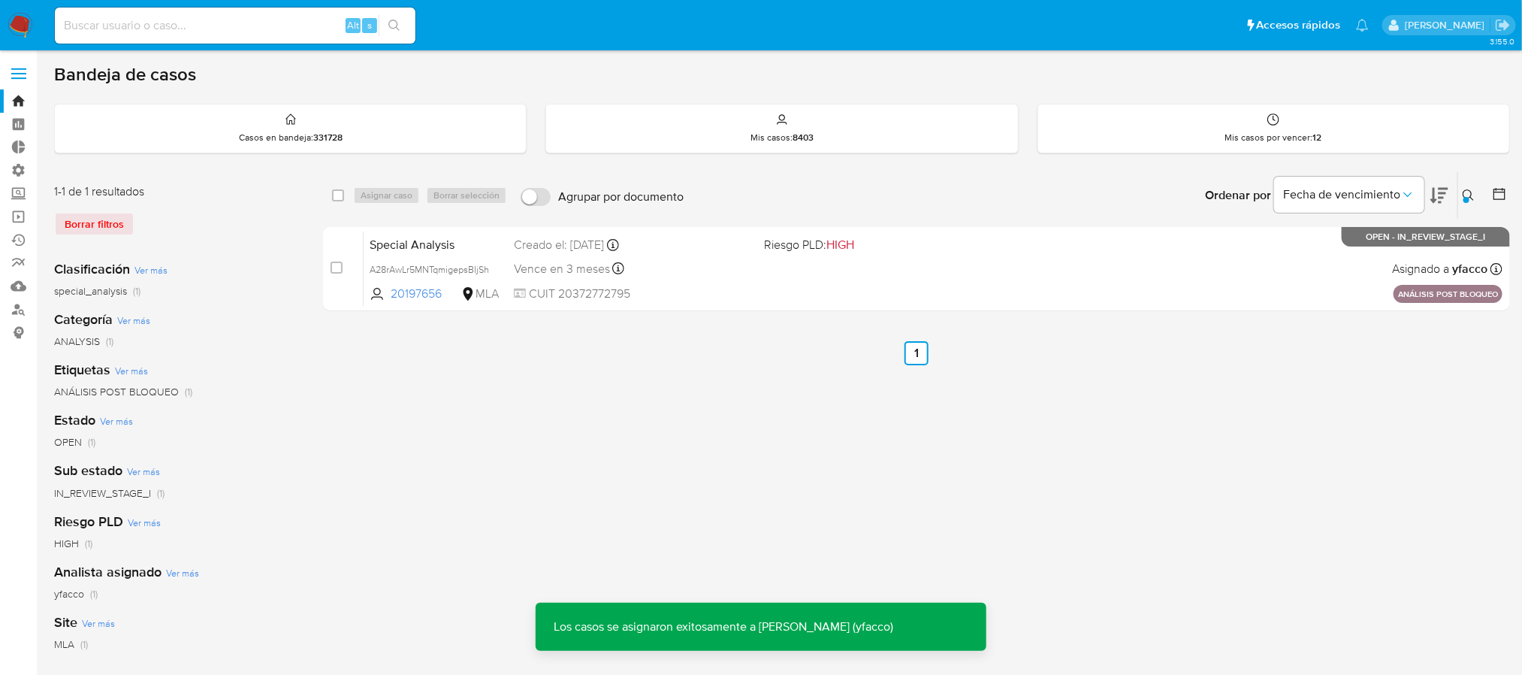
click at [1461, 196] on button at bounding box center [1470, 195] width 25 height 18
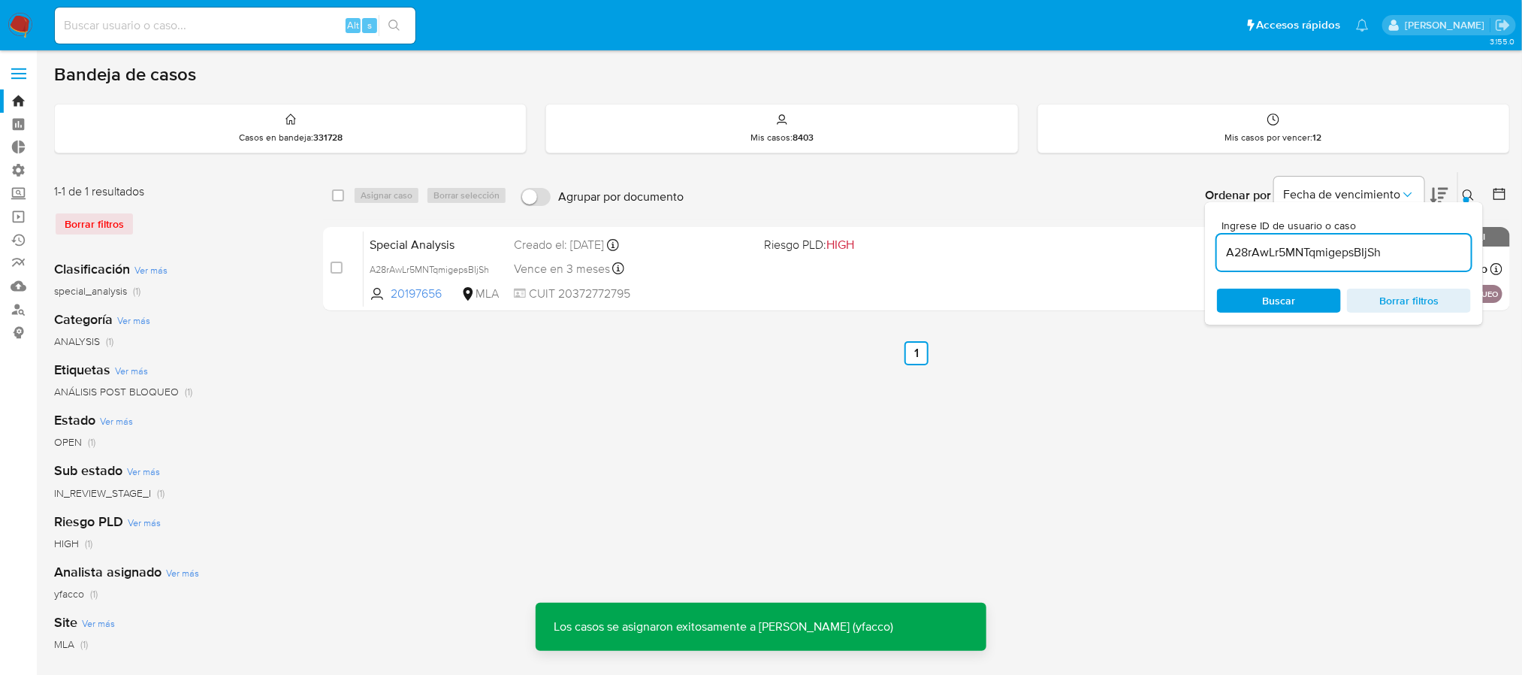
click at [1402, 258] on input "A28rAwLr5MNTqmigepsBIjSh" at bounding box center [1344, 253] width 254 height 20
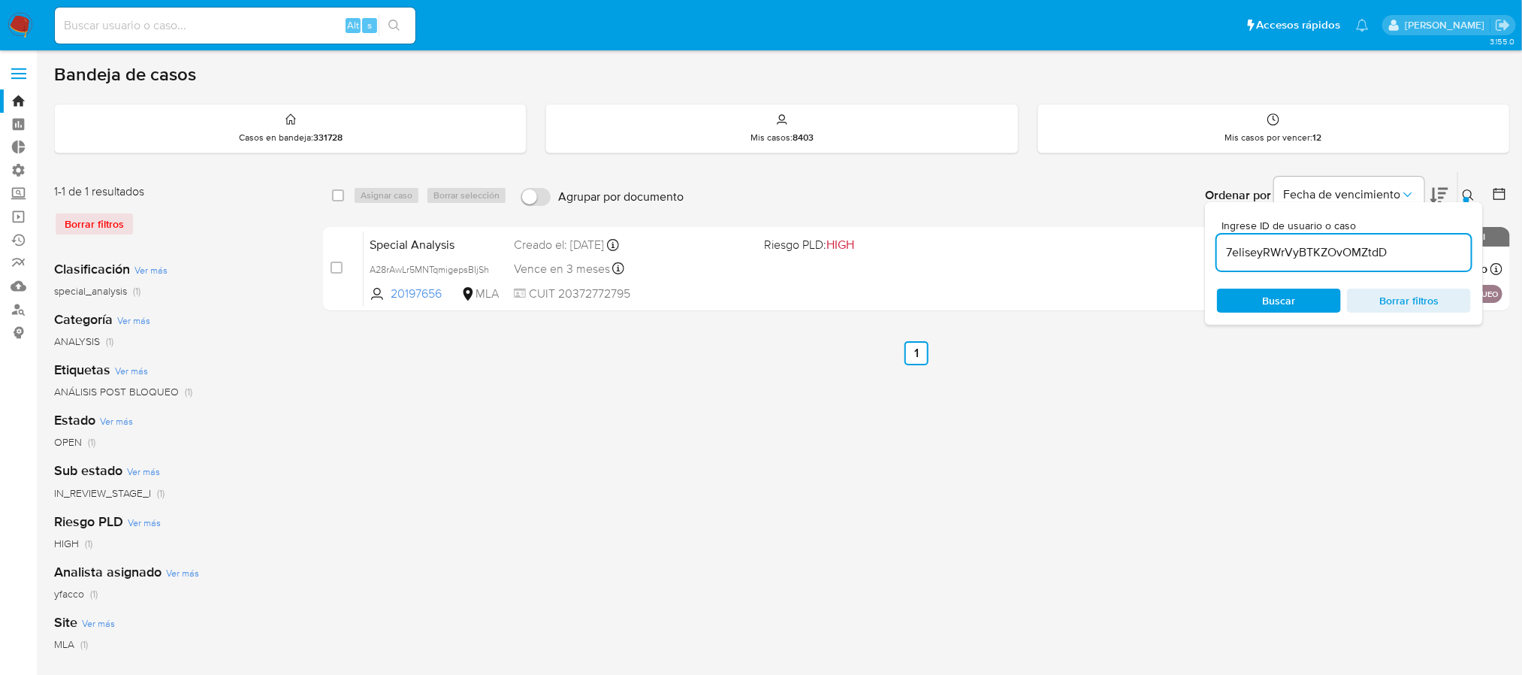
type input "7eliseyRWrVyBTKZOvOMZtdD"
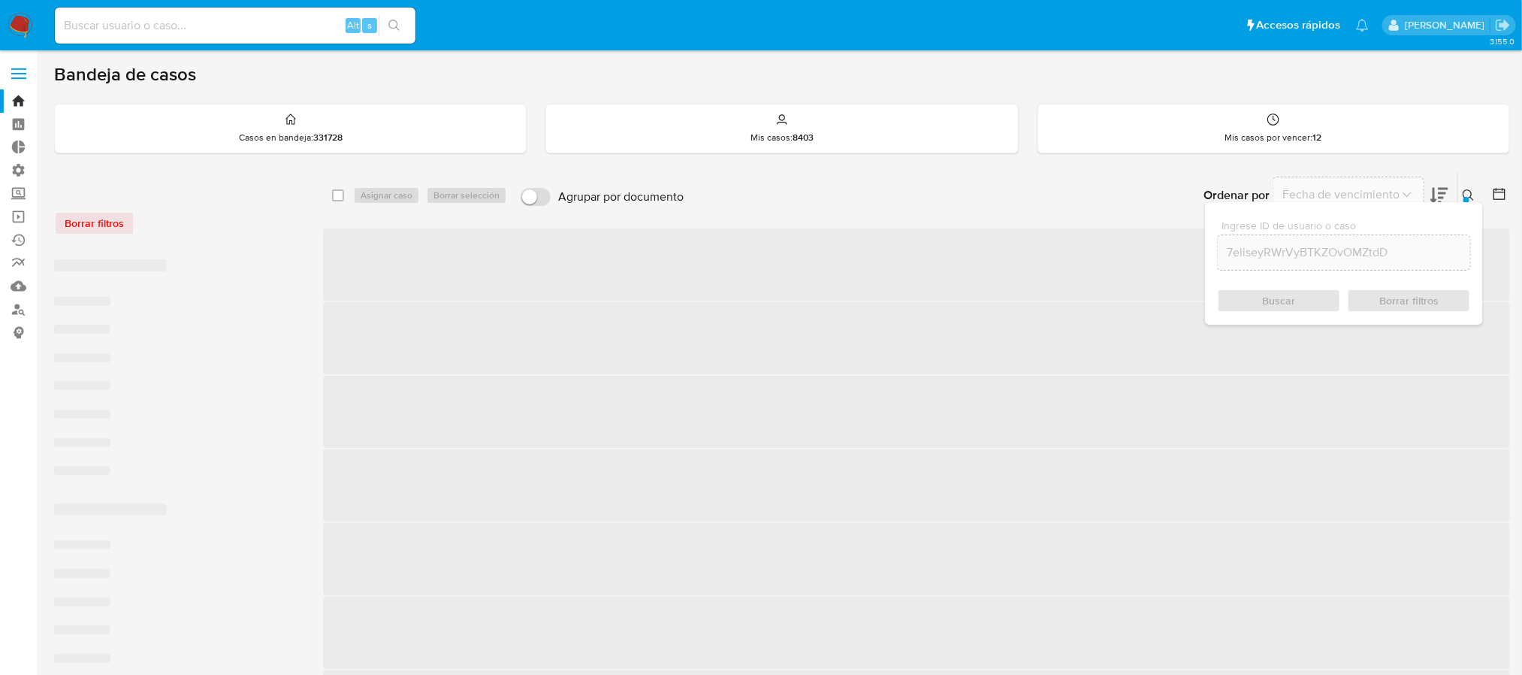
click at [1469, 195] on icon at bounding box center [1468, 195] width 12 height 12
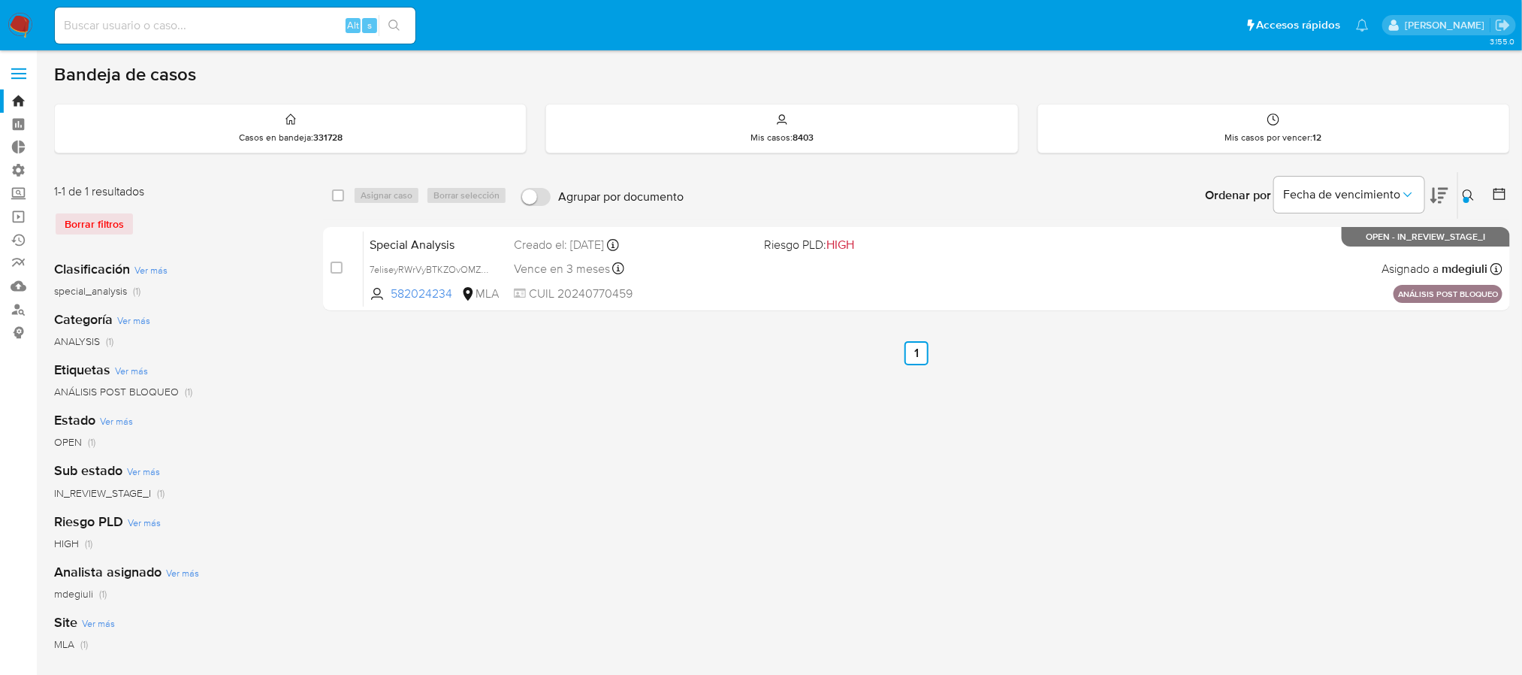
click at [334, 203] on div "select-all-cases-checkbox" at bounding box center [341, 195] width 18 height 18
click at [341, 196] on input "checkbox" at bounding box center [338, 195] width 12 height 12
checkbox input "true"
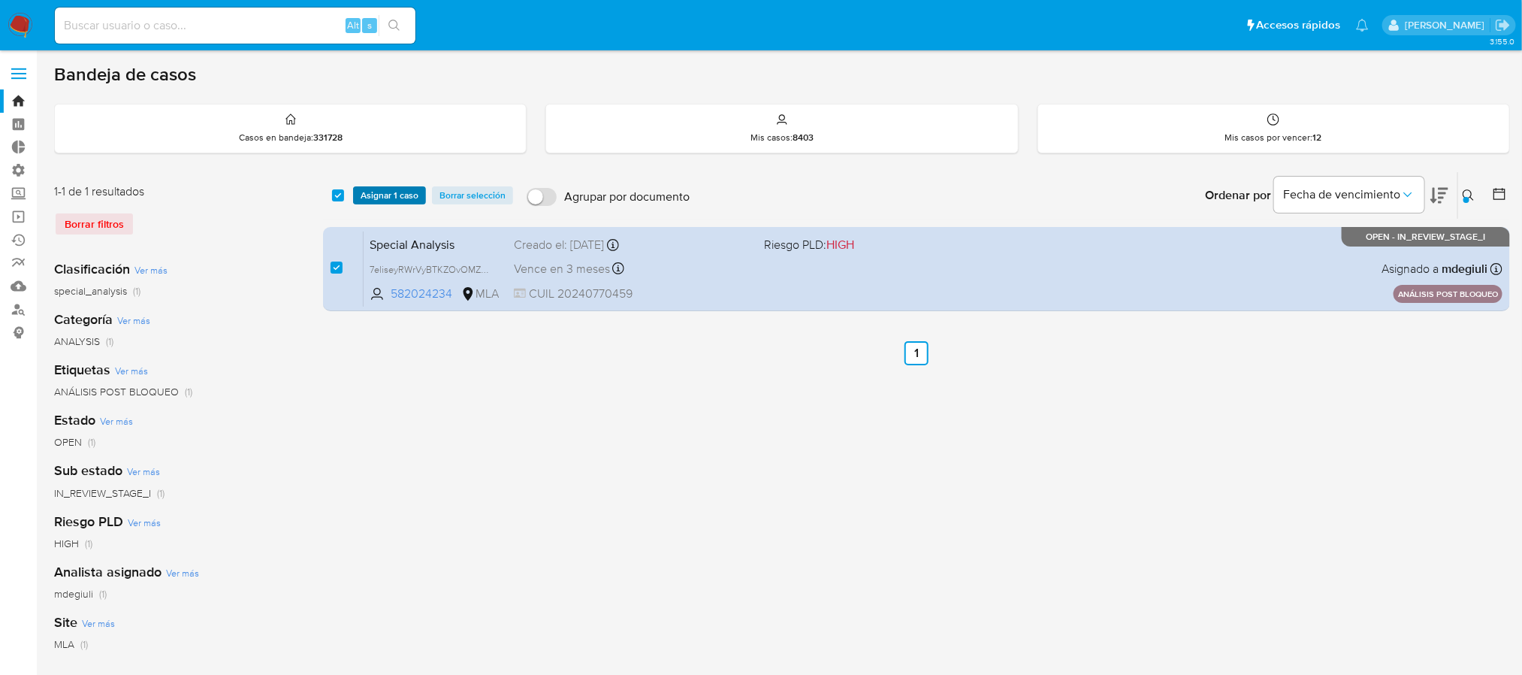
click at [368, 196] on span "Asignar 1 caso" at bounding box center [390, 195] width 58 height 15
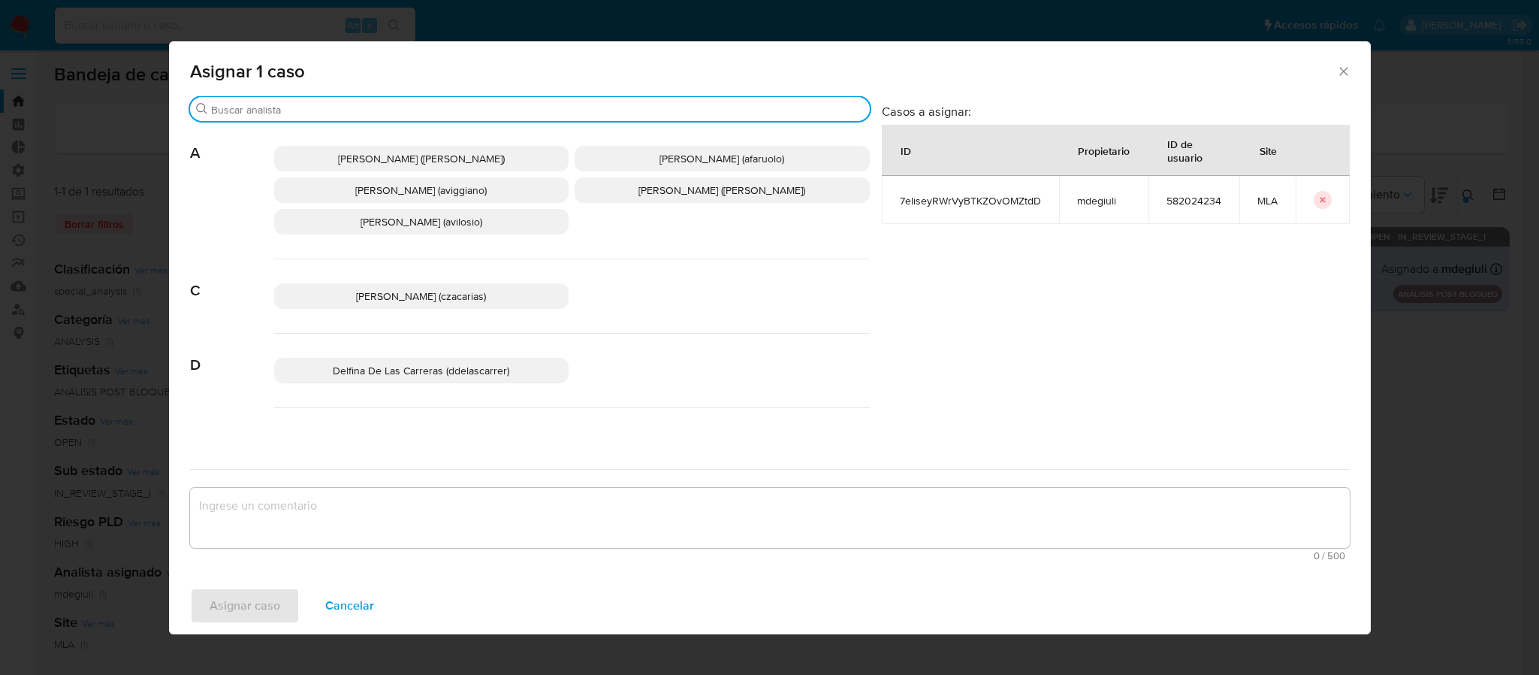
click at [336, 104] on input "Buscar" at bounding box center [537, 110] width 653 height 14
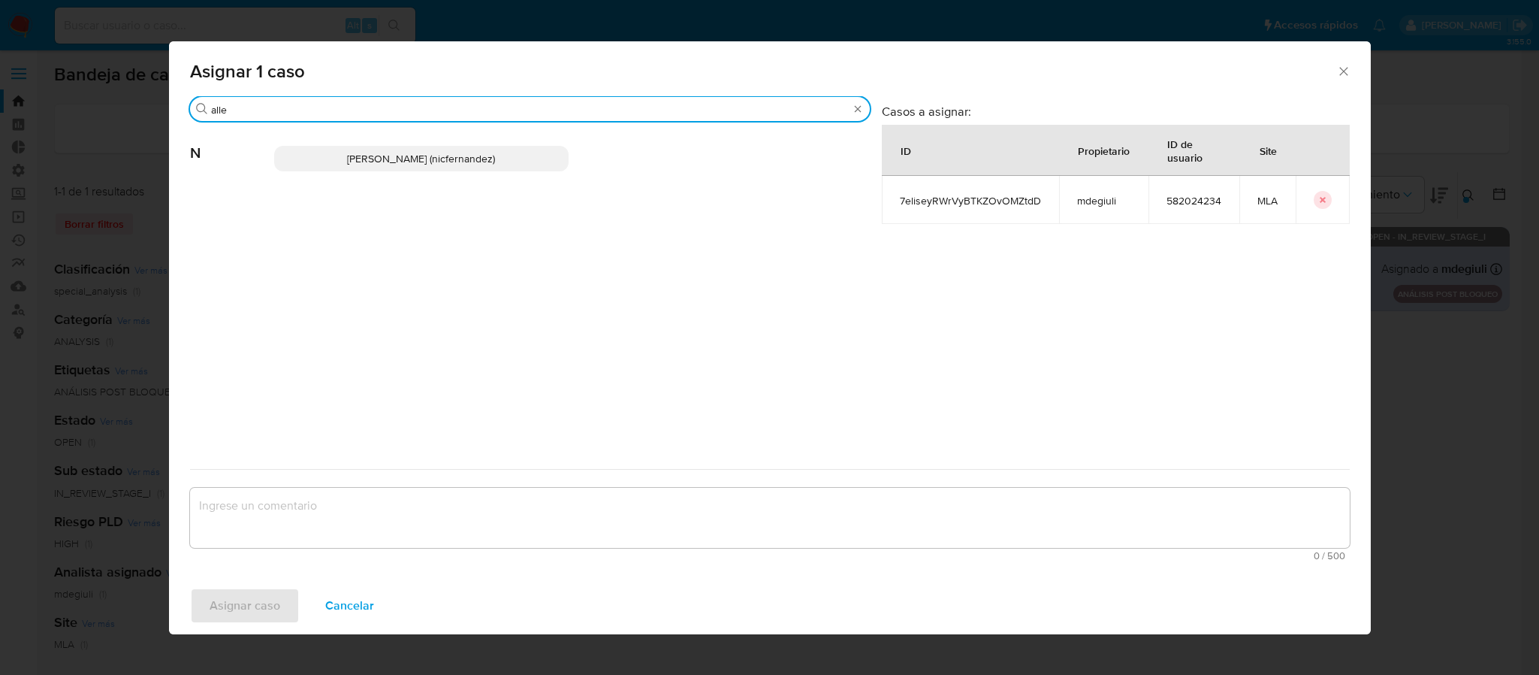
type input "alle"
click at [422, 155] on span "Nicolas Fernandez Allen (nicfernandez)" at bounding box center [421, 158] width 148 height 15
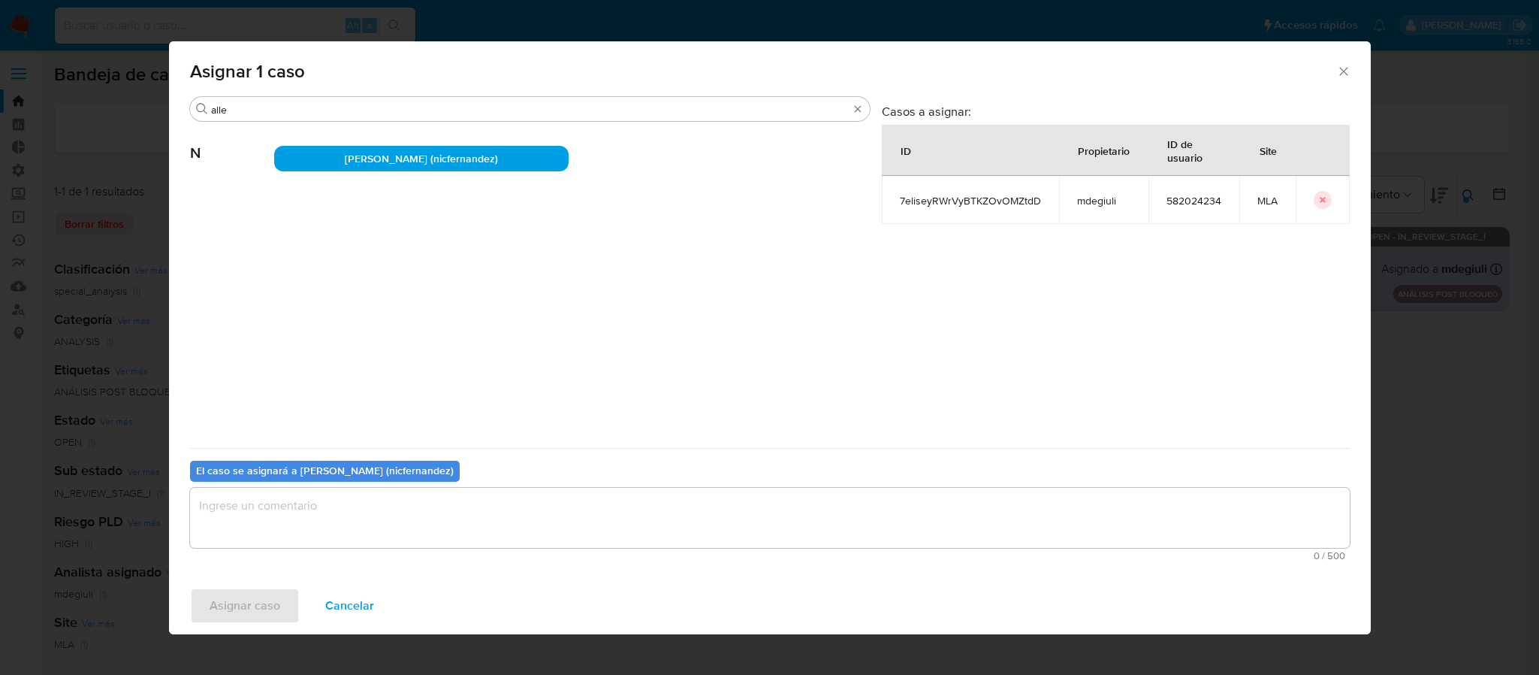
drag, startPoint x: 313, startPoint y: 552, endPoint x: 318, endPoint y: 508, distance: 44.5
click at [311, 548] on div "0 / 500 500 caracteres restantes" at bounding box center [770, 523] width 1160 height 73
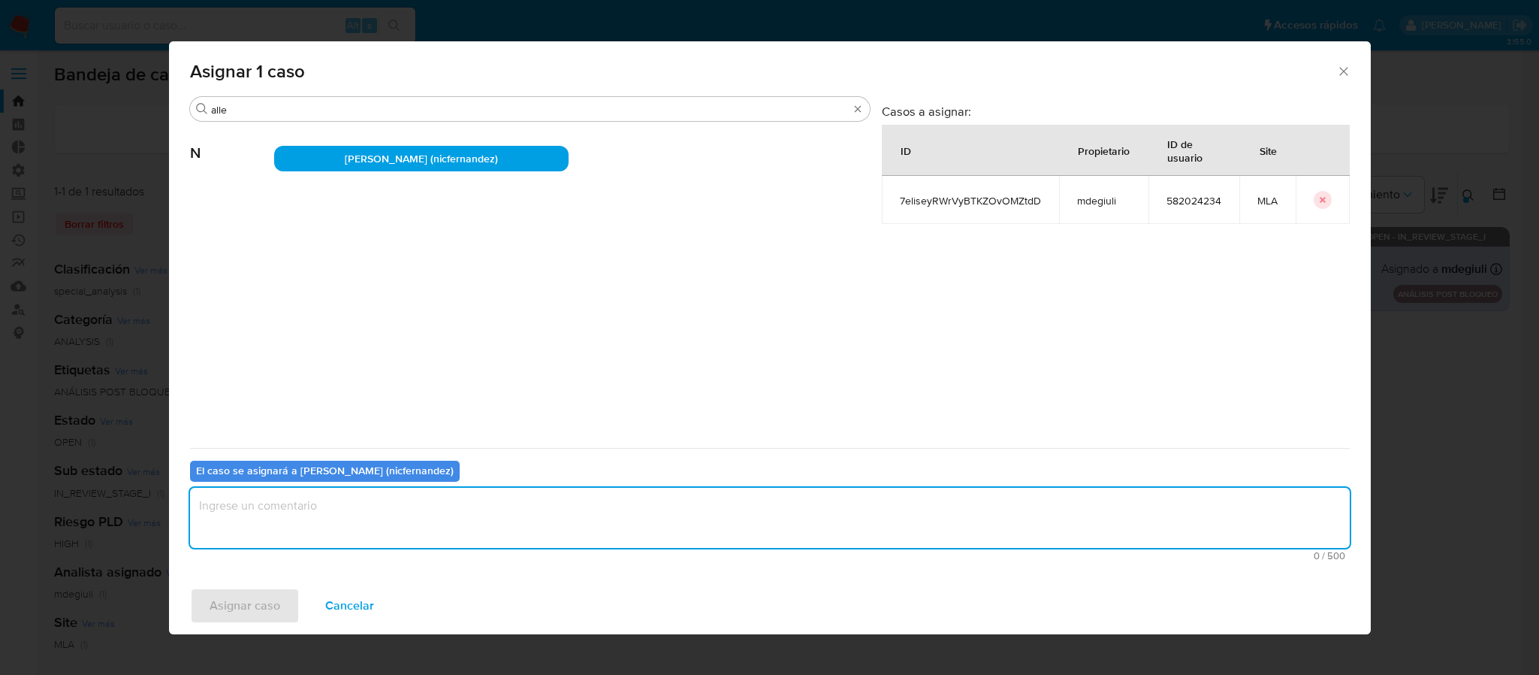
click at [316, 503] on textarea "assign-modal" at bounding box center [770, 517] width 1160 height 60
click at [273, 611] on span "Asignar caso" at bounding box center [245, 605] width 71 height 33
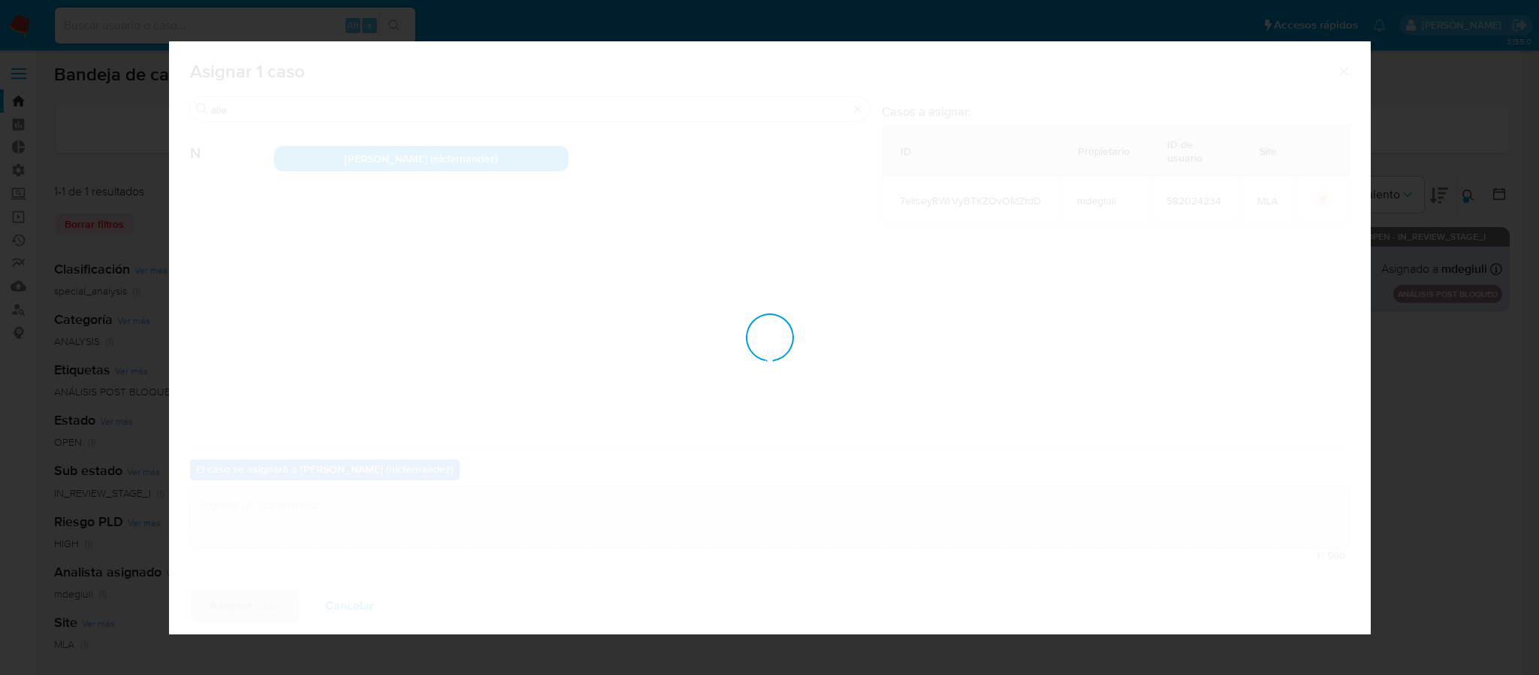
checkbox input "false"
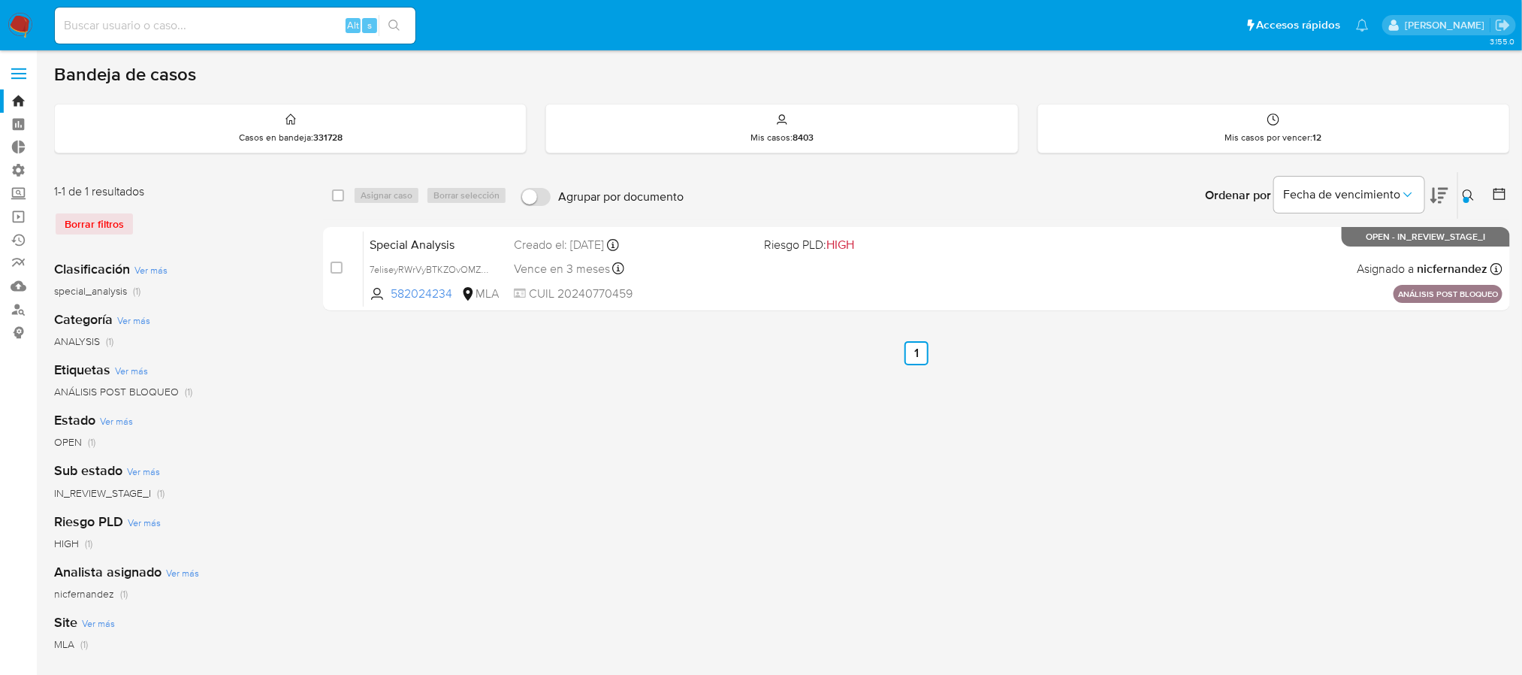
click at [23, 20] on img at bounding box center [21, 26] width 26 height 26
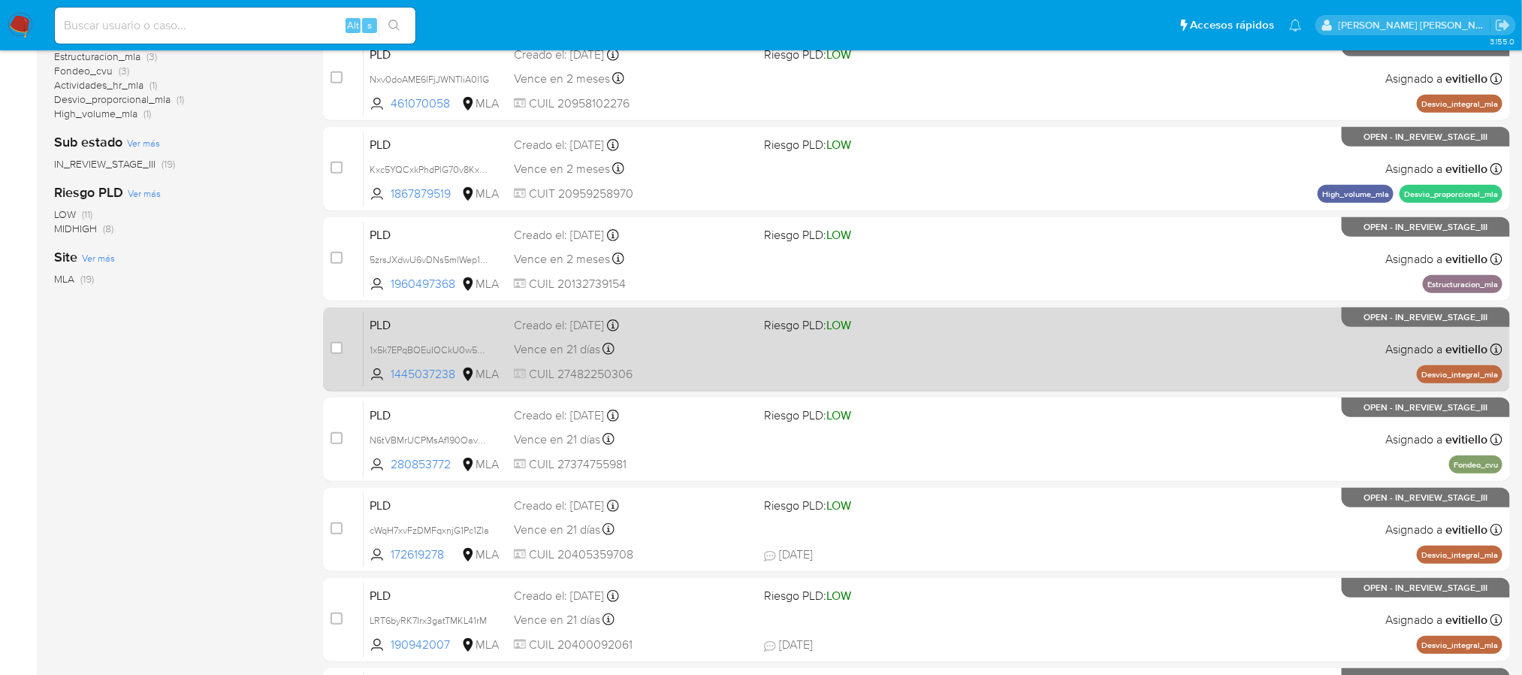
scroll to position [510, 0]
